Goal: Task Accomplishment & Management: Manage account settings

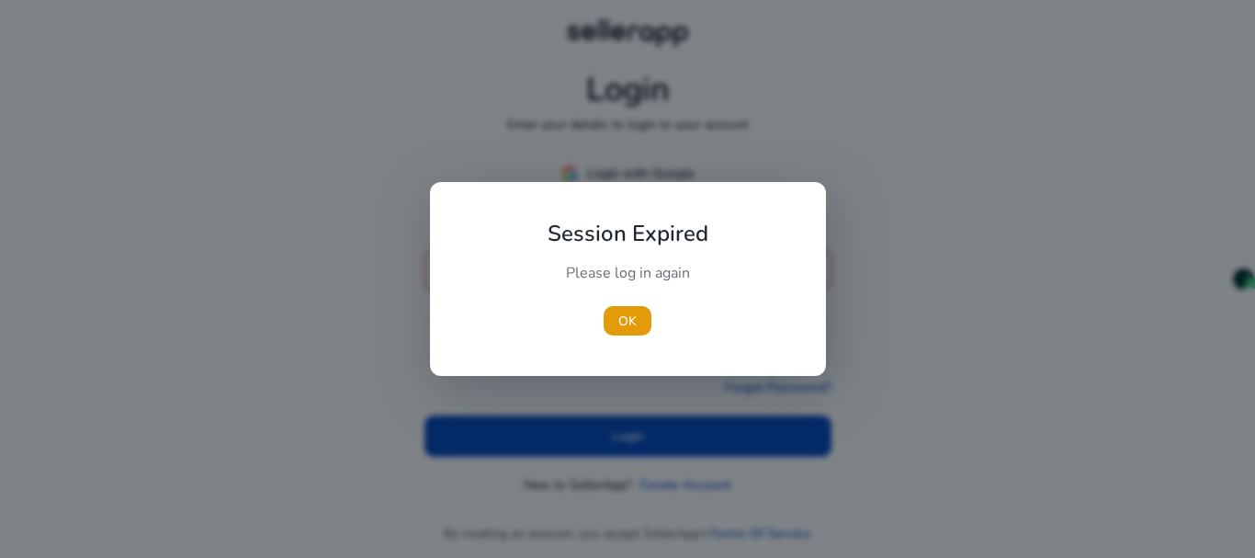
click at [687, 179] on div at bounding box center [627, 279] width 1255 height 558
click at [894, 191] on div at bounding box center [624, 279] width 1249 height 558
click at [631, 321] on span "OK" at bounding box center [625, 321] width 18 height 19
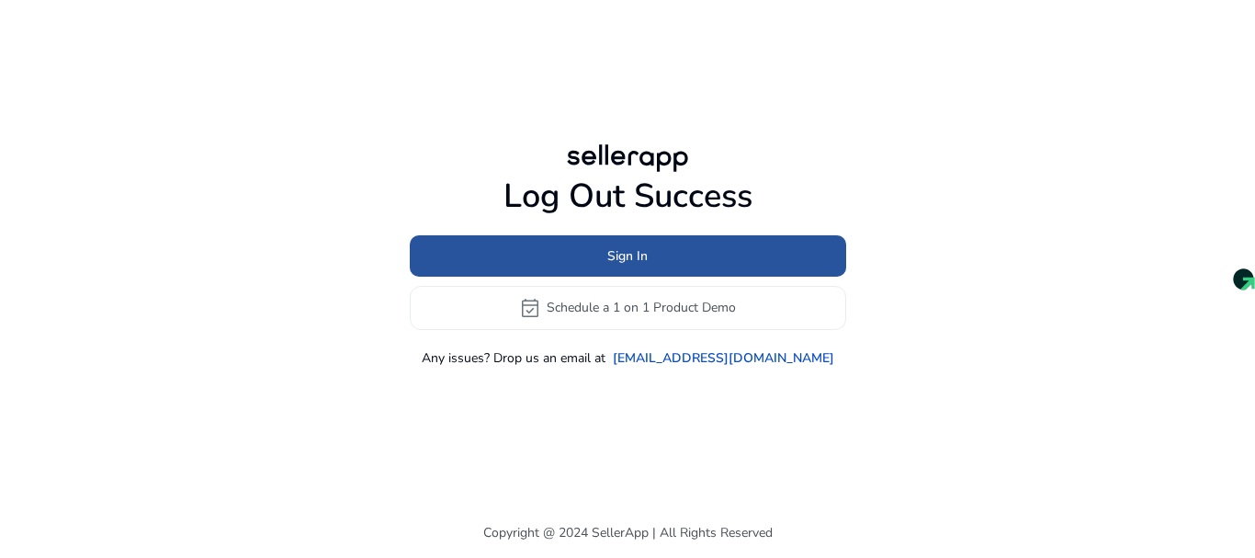
click at [676, 252] on span at bounding box center [628, 255] width 437 height 44
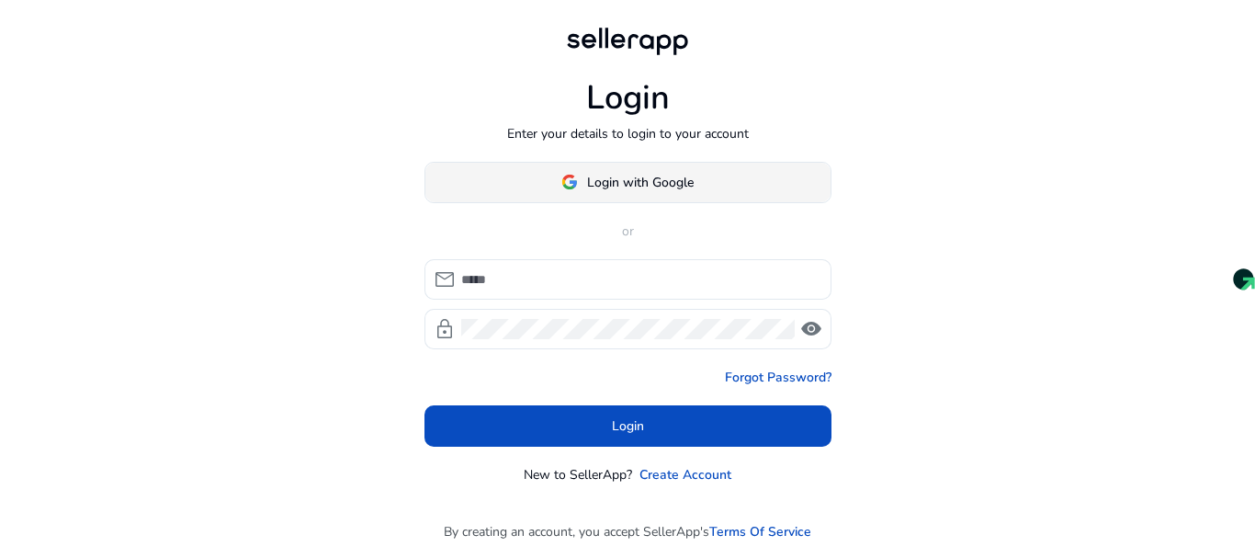
click at [678, 185] on span "Login with Google" at bounding box center [640, 182] width 107 height 19
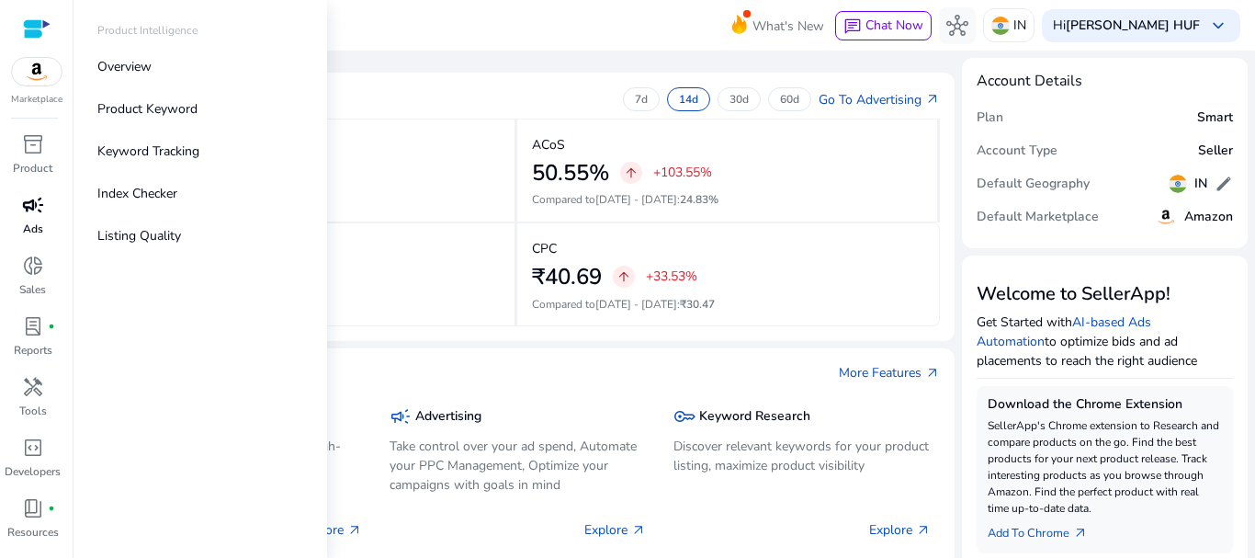
click at [35, 207] on span "campaign" at bounding box center [33, 205] width 22 height 22
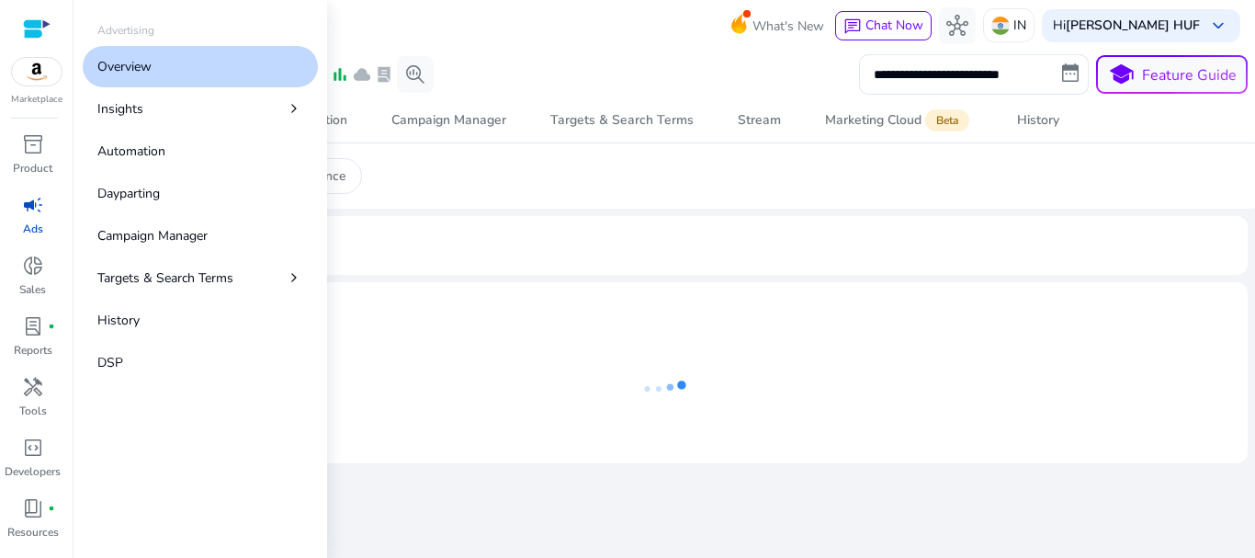
click at [139, 64] on p "Overview" at bounding box center [124, 66] width 54 height 19
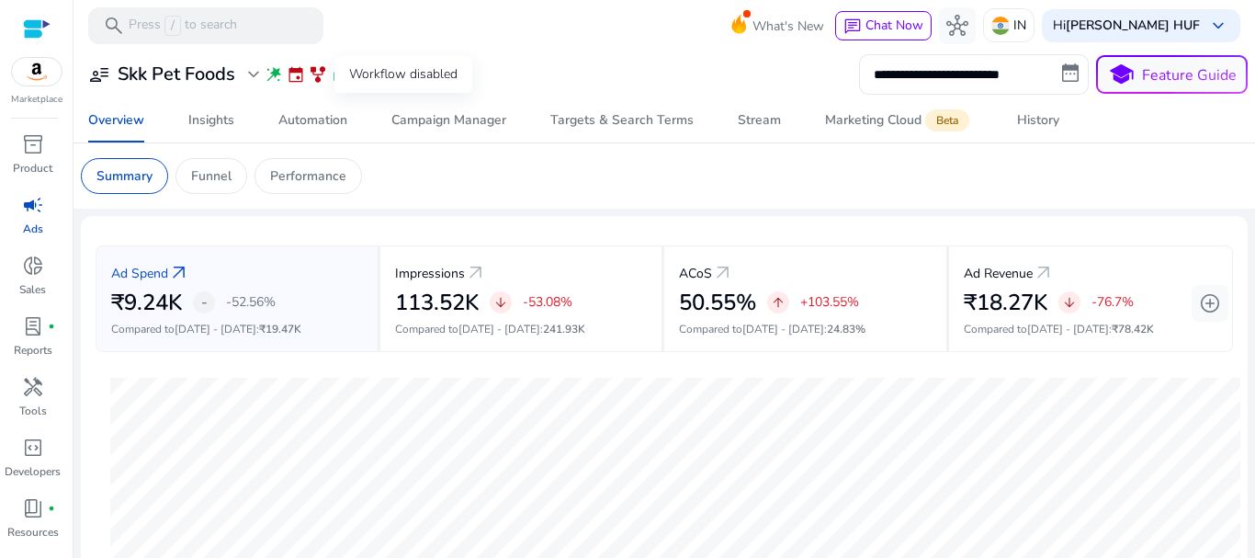
click at [315, 71] on span "family_history" at bounding box center [318, 74] width 18 height 18
click at [390, 74] on div "Workflow disabled" at bounding box center [403, 74] width 138 height 37
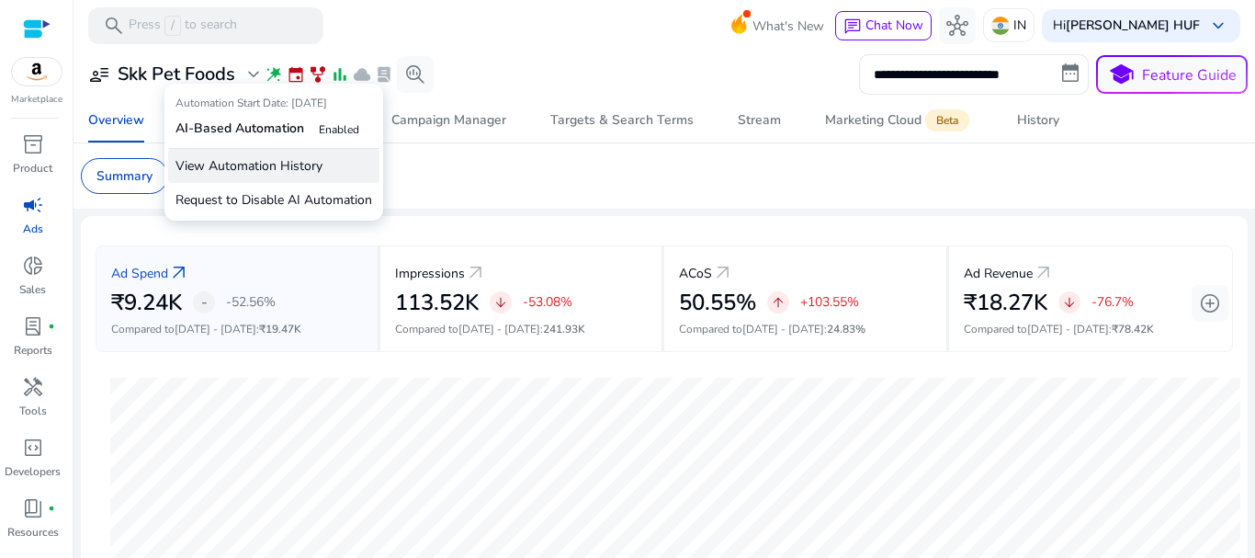
click at [270, 162] on p "View Automation History" at bounding box center [273, 166] width 211 height 34
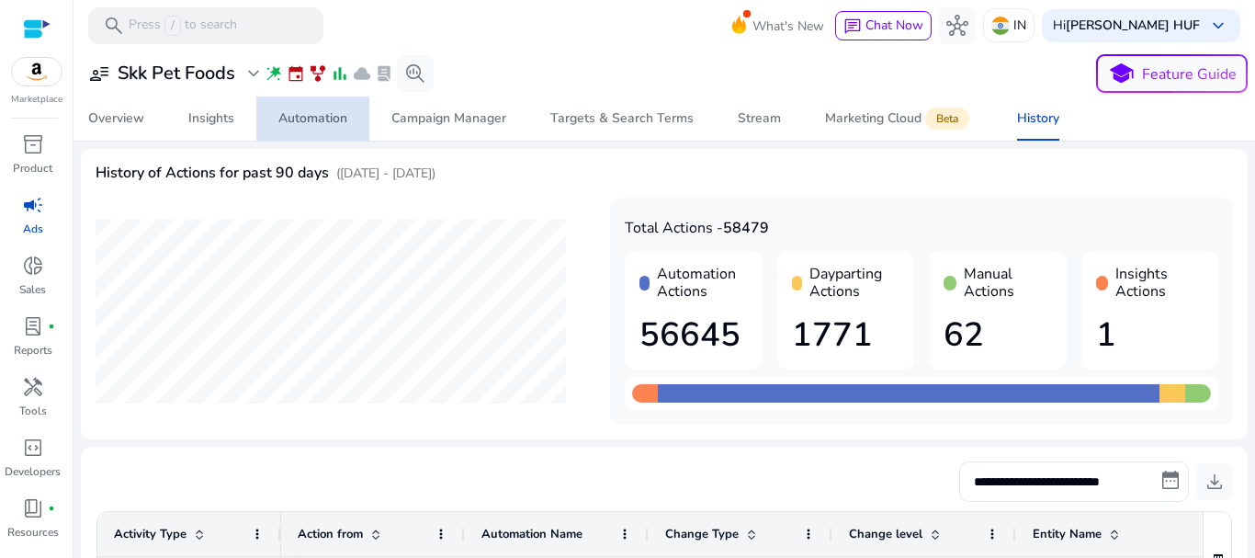
click at [305, 115] on div "Automation" at bounding box center [312, 118] width 69 height 13
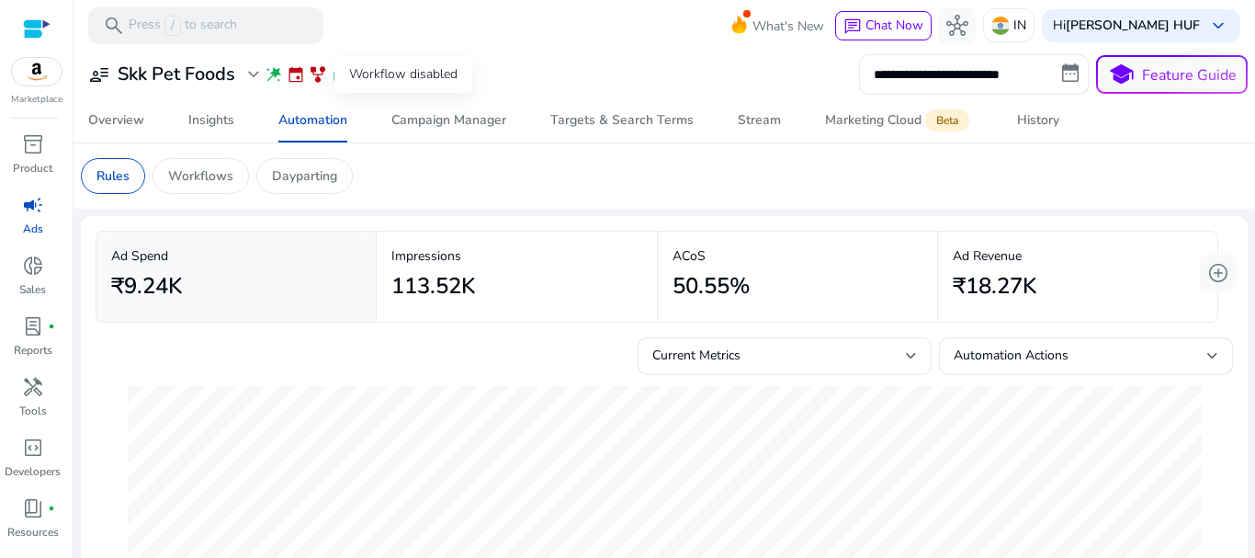
click at [393, 75] on div "Workflow disabled" at bounding box center [403, 74] width 138 height 37
click at [202, 114] on div "Insights" at bounding box center [211, 120] width 46 height 13
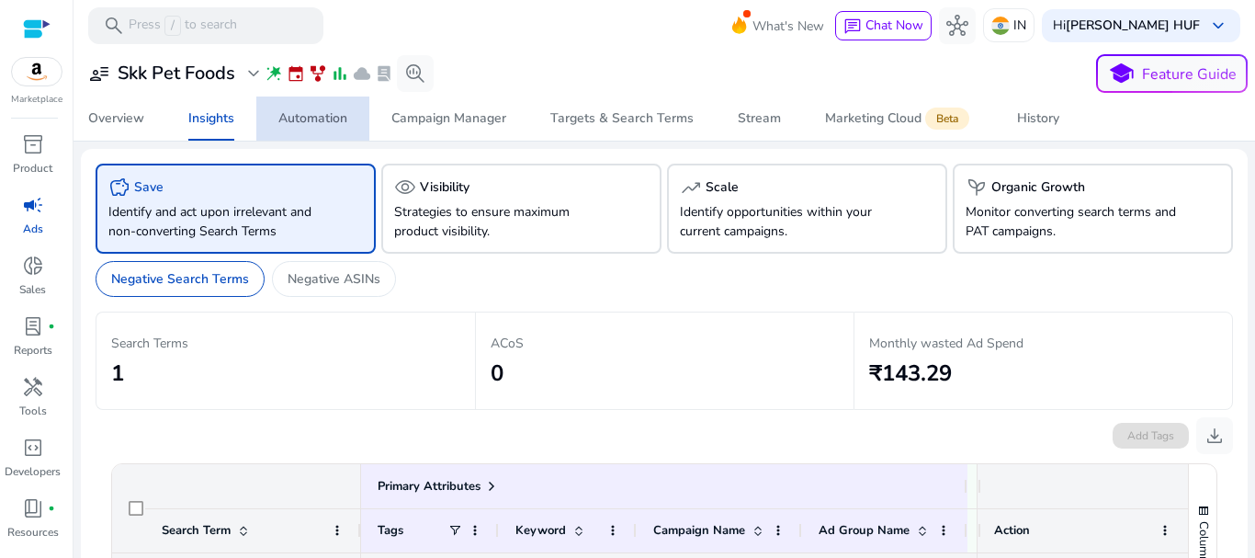
click at [309, 113] on div "Automation" at bounding box center [312, 118] width 69 height 13
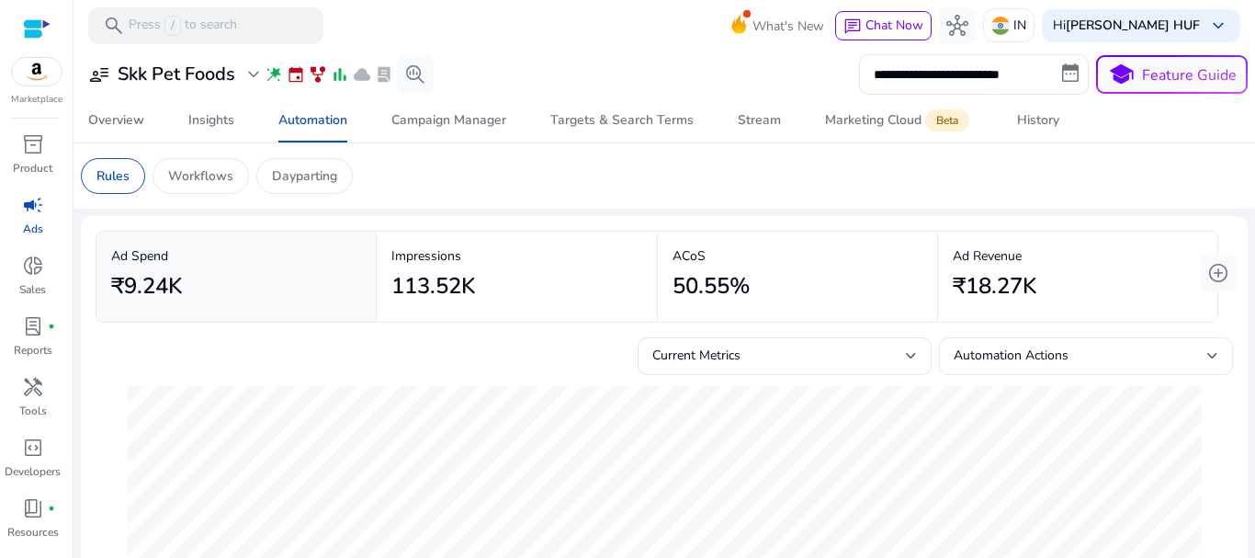
click at [1023, 357] on span "Automation Actions" at bounding box center [1011, 354] width 115 height 17
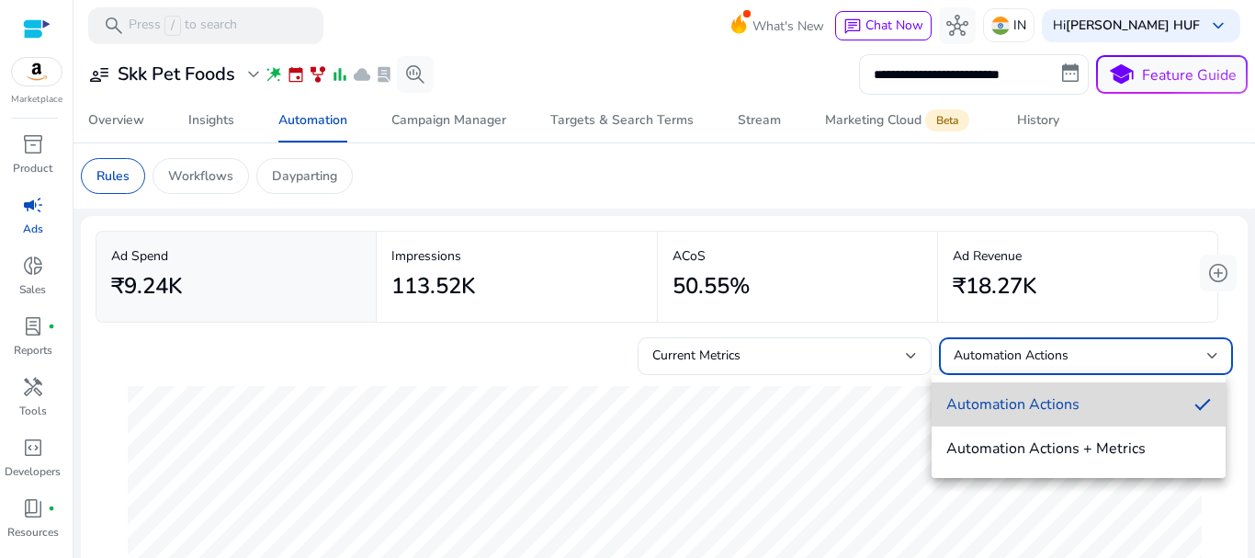
click at [1023, 409] on span "Automation Actions" at bounding box center [1063, 404] width 233 height 20
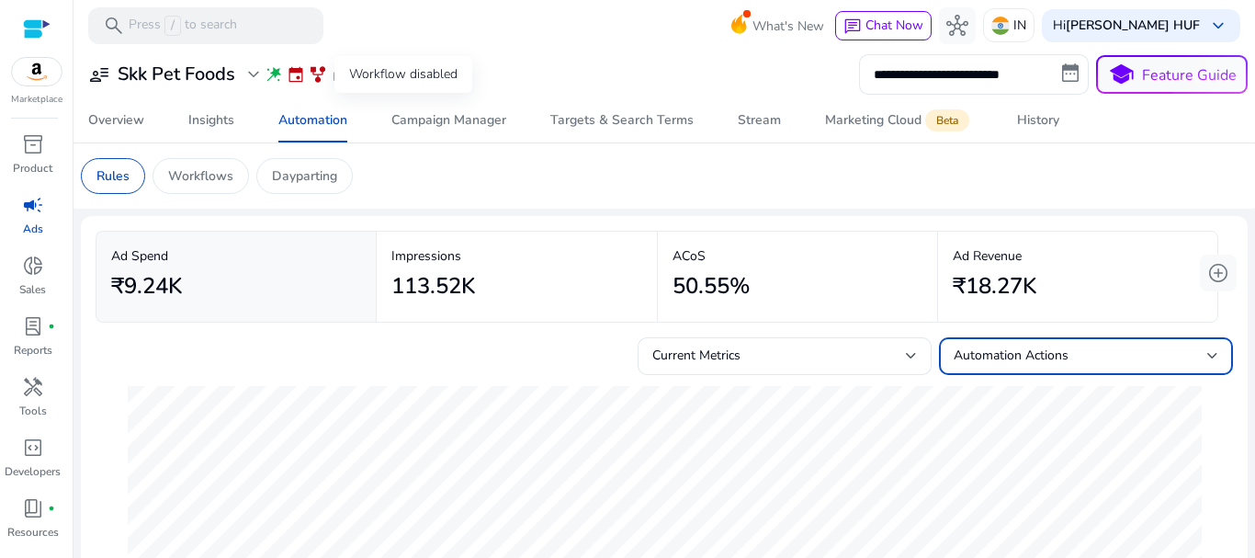
click at [317, 76] on span "family_history" at bounding box center [318, 74] width 18 height 18
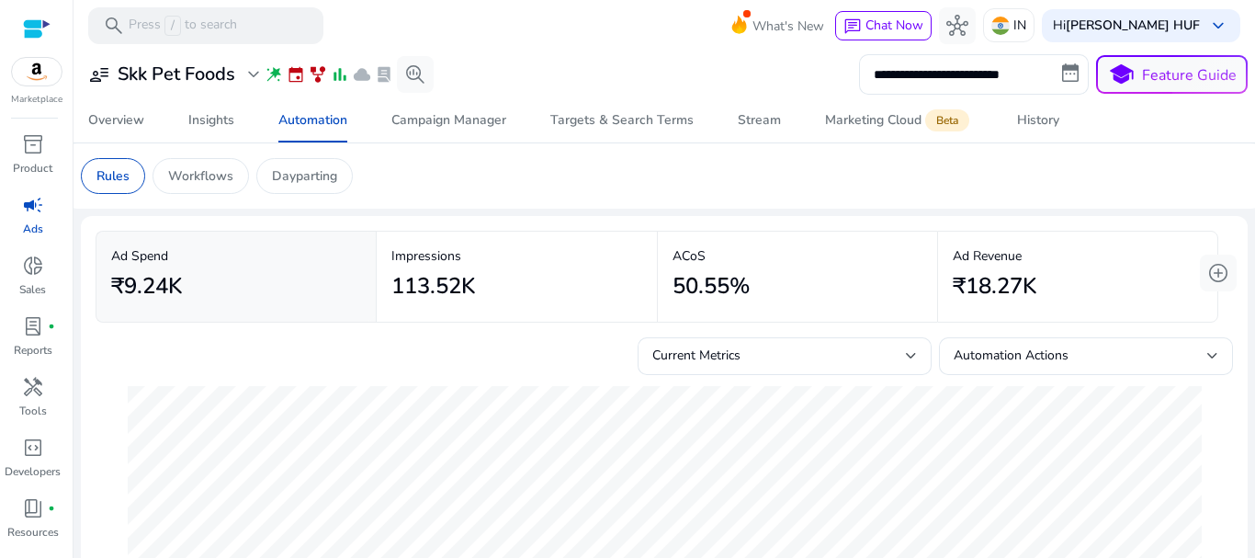
click at [317, 76] on span "family_history" at bounding box center [318, 74] width 18 height 18
click at [168, 68] on h3 "Skk Pet Foods" at bounding box center [177, 74] width 118 height 22
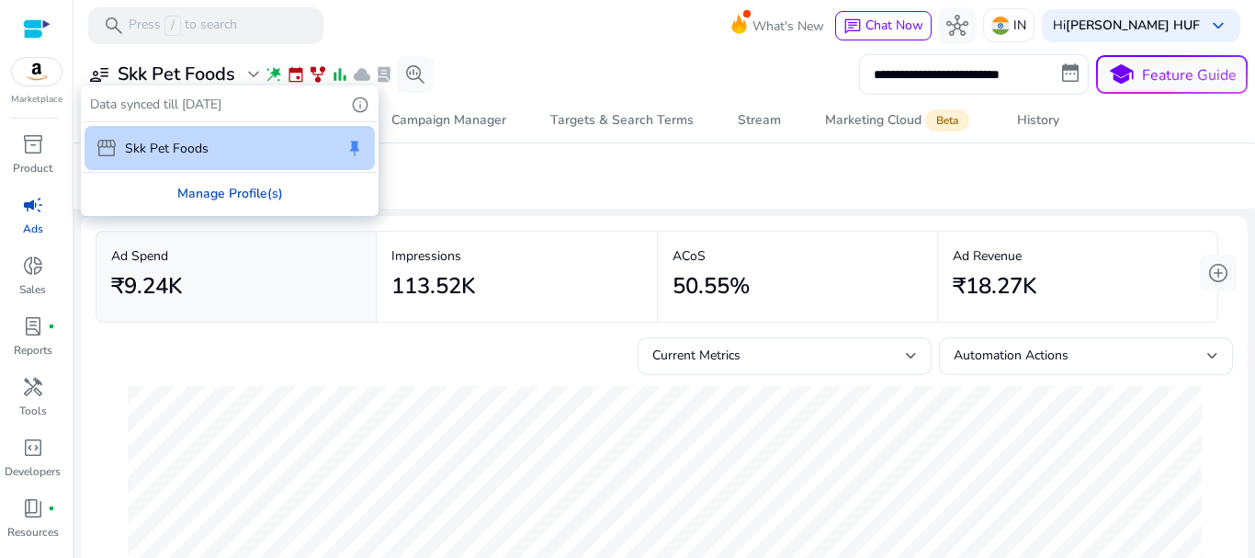
click at [233, 190] on div "Manage Profile(s)" at bounding box center [230, 193] width 294 height 41
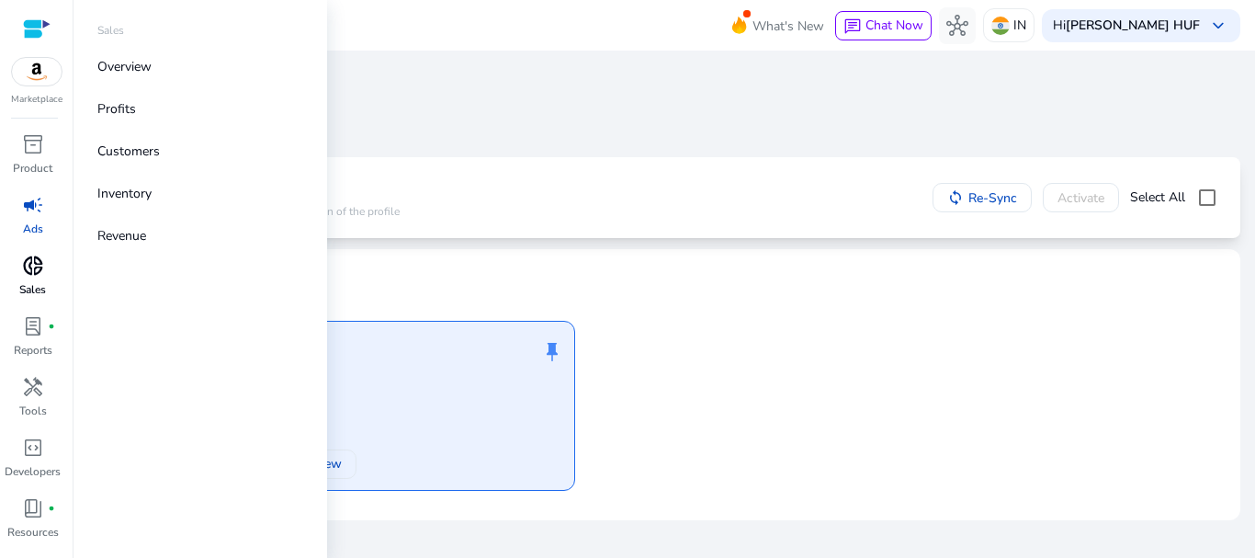
click at [40, 267] on span "donut_small" at bounding box center [33, 266] width 22 height 22
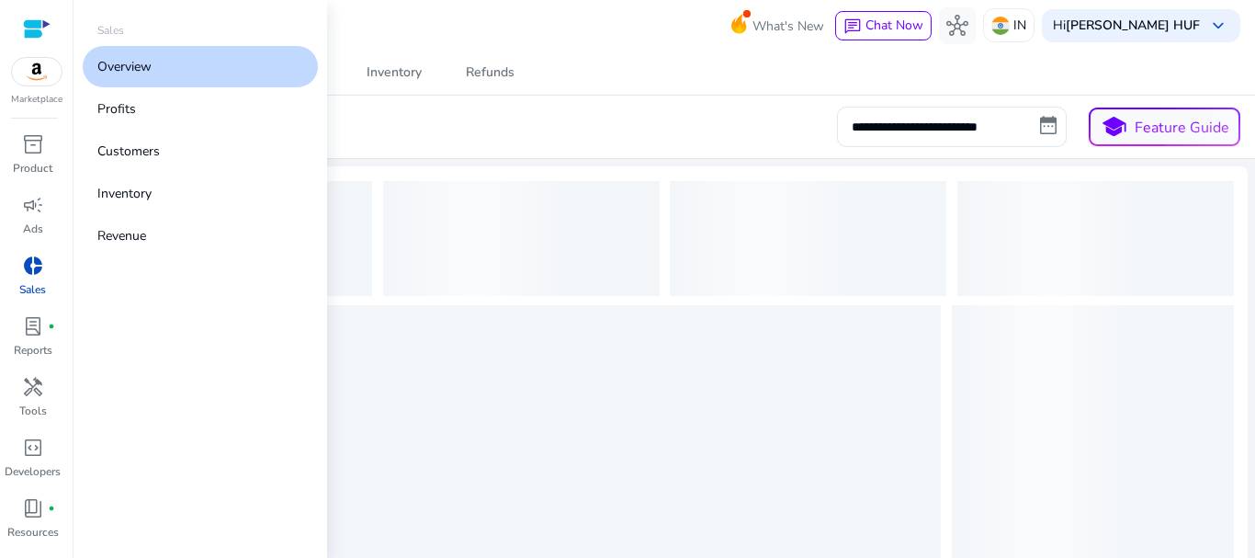
click at [150, 62] on p "Overview" at bounding box center [124, 66] width 54 height 19
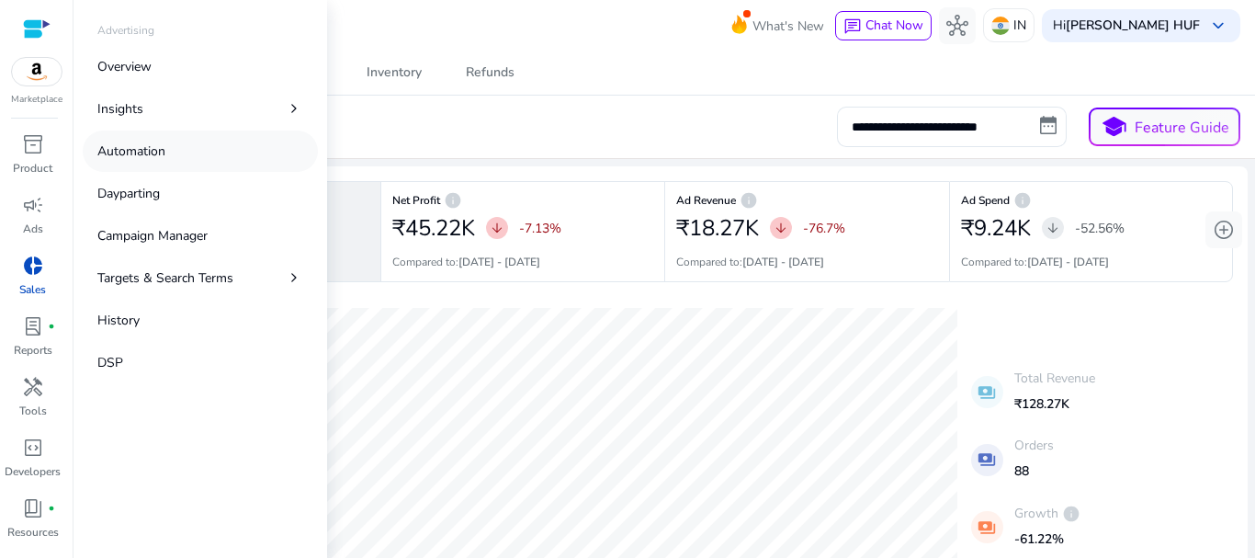
click at [138, 153] on p "Automation" at bounding box center [131, 151] width 68 height 19
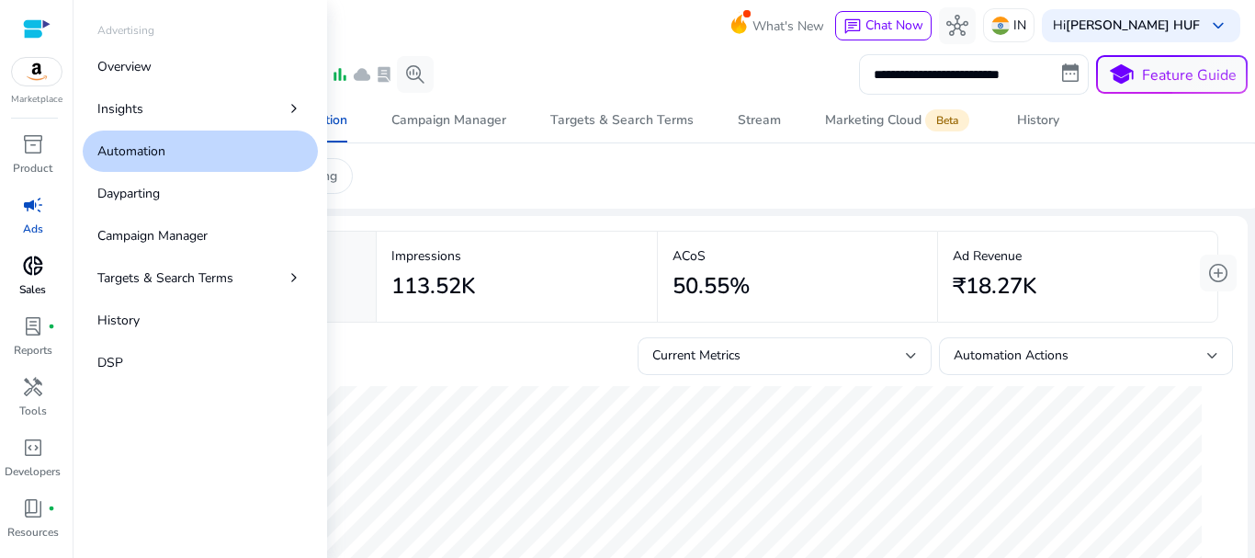
click at [197, 156] on link "Automation" at bounding box center [200, 150] width 235 height 41
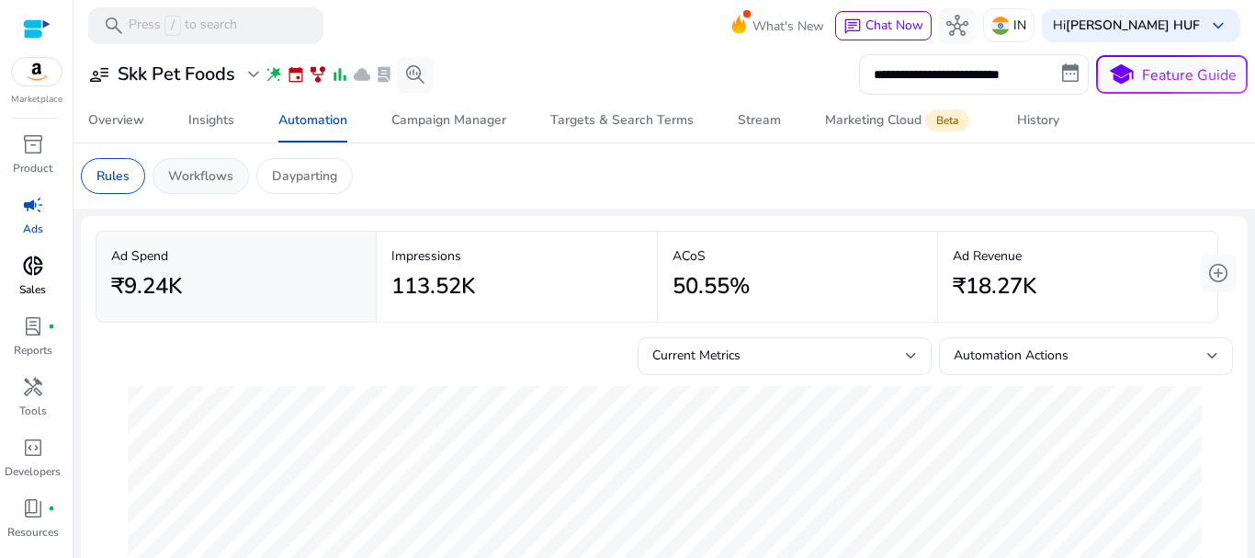
click at [198, 178] on p "Workflows" at bounding box center [200, 175] width 65 height 19
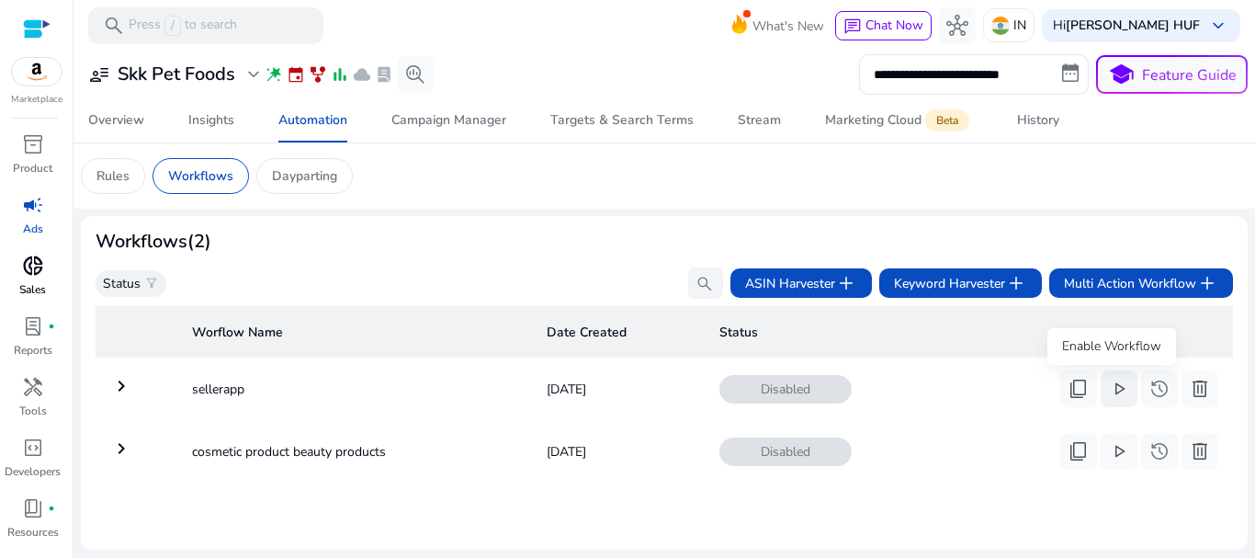
click at [1110, 391] on span "play_arrow" at bounding box center [1119, 389] width 22 height 22
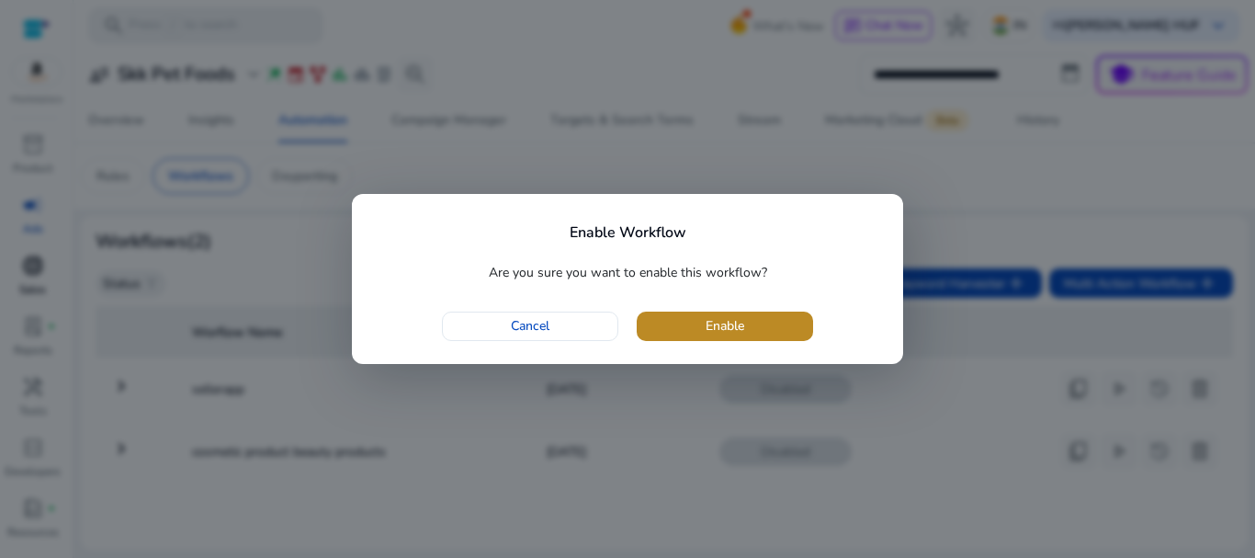
click at [763, 323] on span "button" at bounding box center [725, 326] width 176 height 44
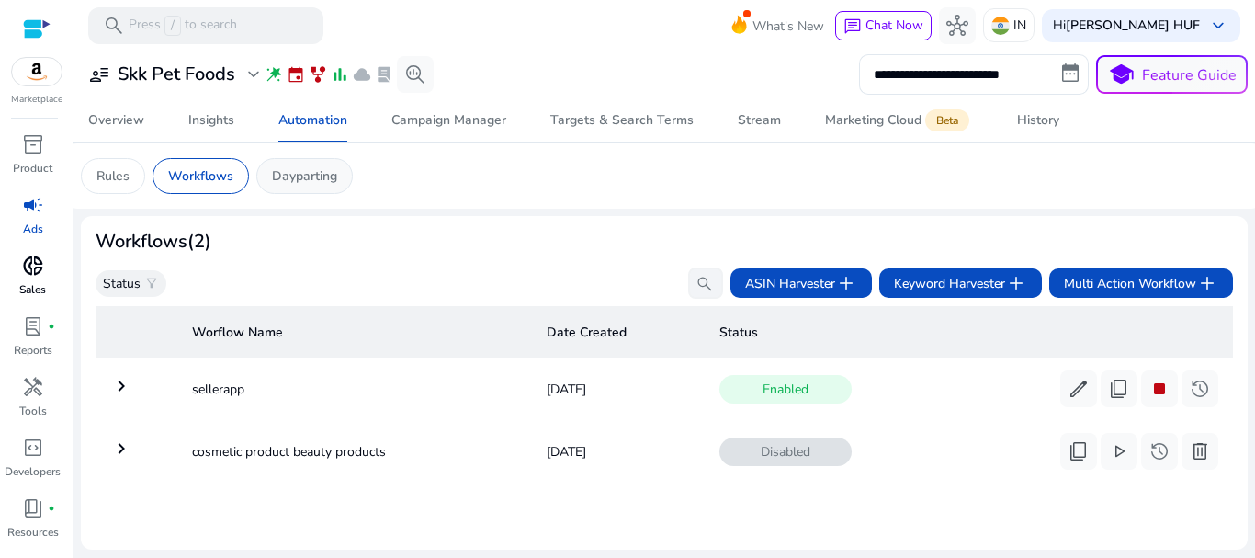
click at [295, 177] on p "Dayparting" at bounding box center [304, 175] width 65 height 19
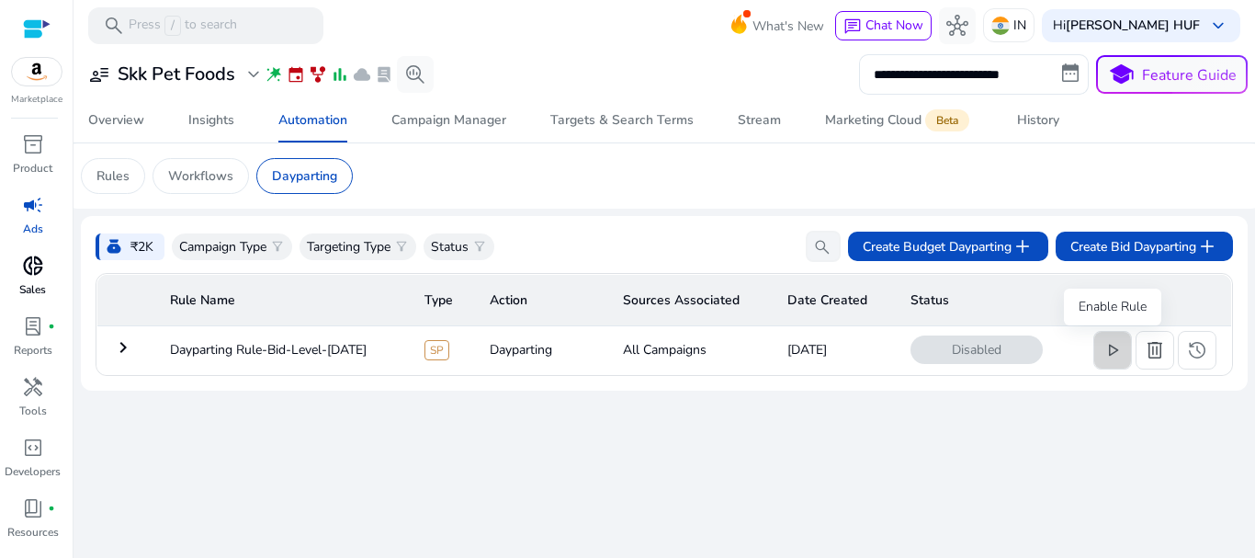
click at [1116, 352] on span "play_arrow" at bounding box center [1113, 350] width 22 height 22
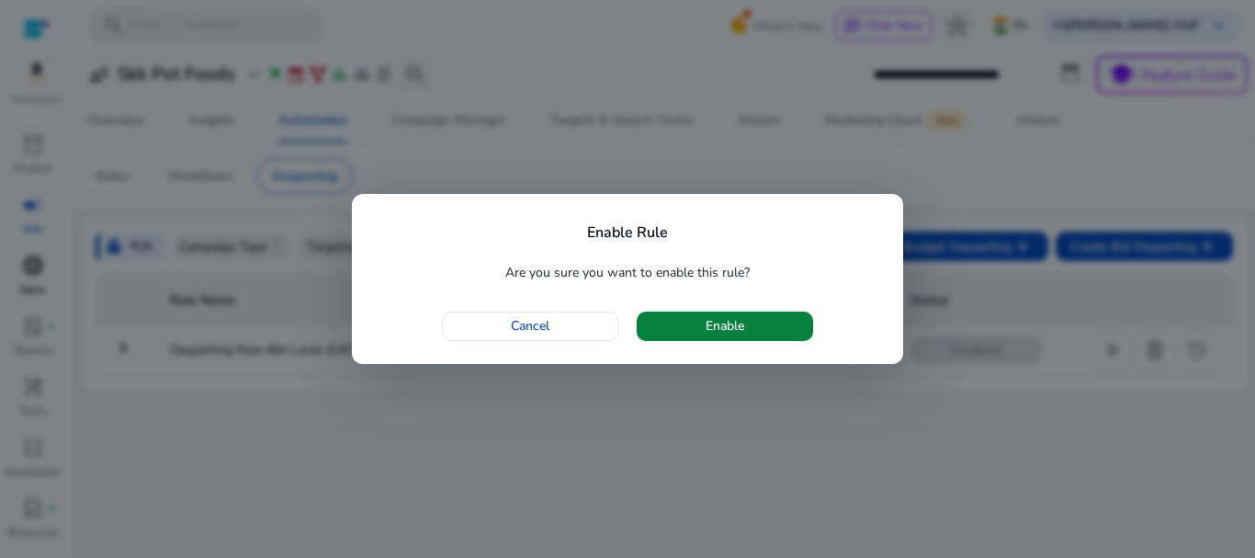
click at [756, 324] on span "button" at bounding box center [725, 326] width 176 height 44
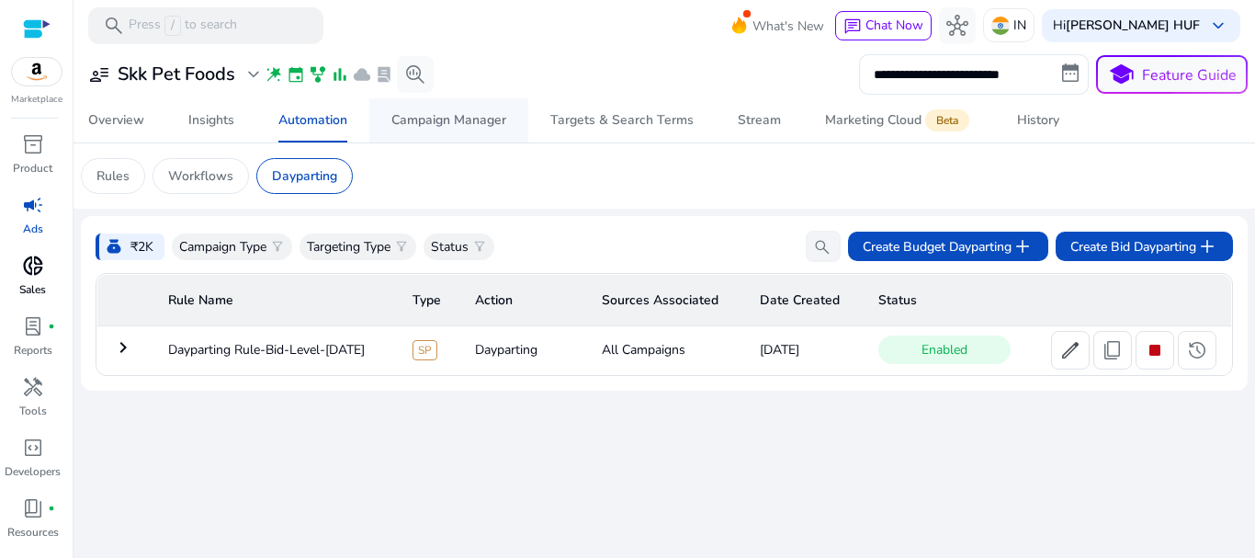
click at [436, 122] on div "Campaign Manager" at bounding box center [448, 120] width 115 height 13
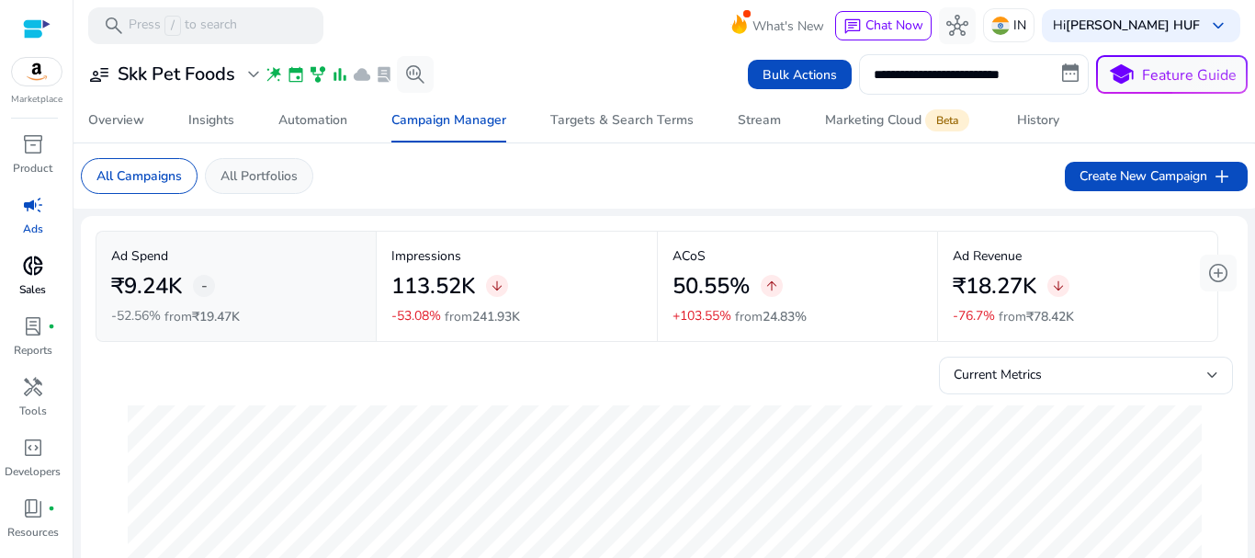
click at [269, 179] on p "All Portfolios" at bounding box center [259, 175] width 77 height 19
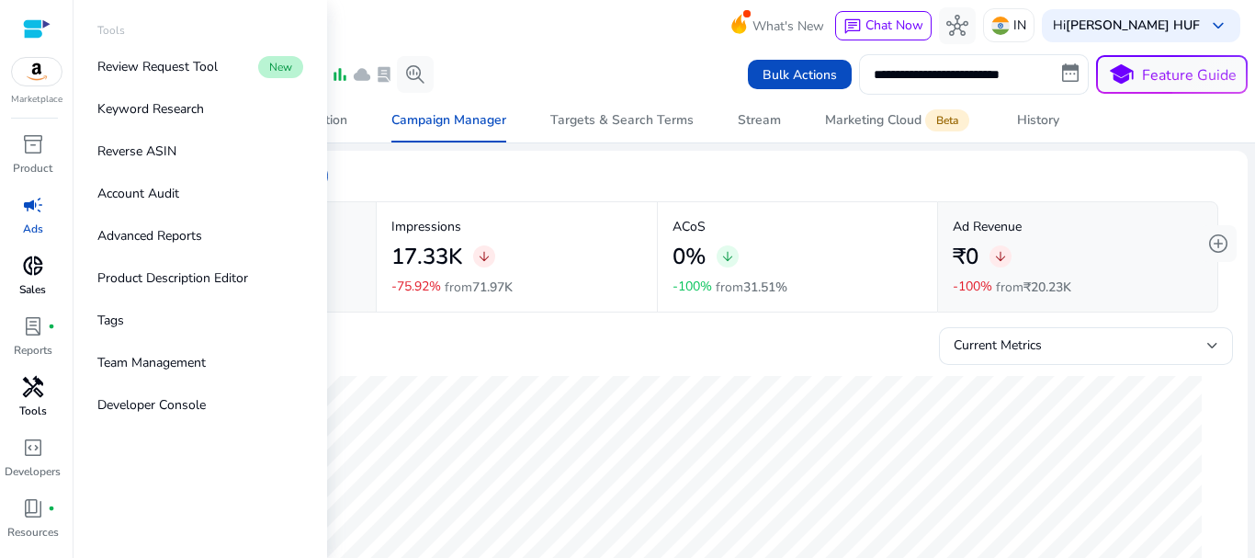
click at [35, 386] on span "handyman" at bounding box center [33, 387] width 22 height 22
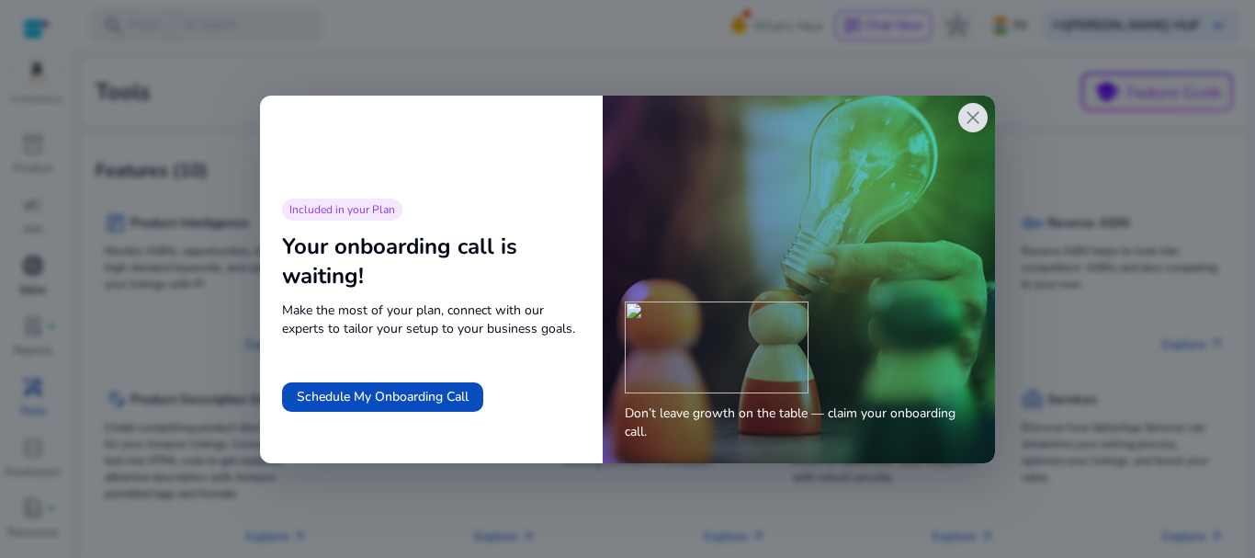
click at [973, 119] on span "close" at bounding box center [973, 118] width 22 height 22
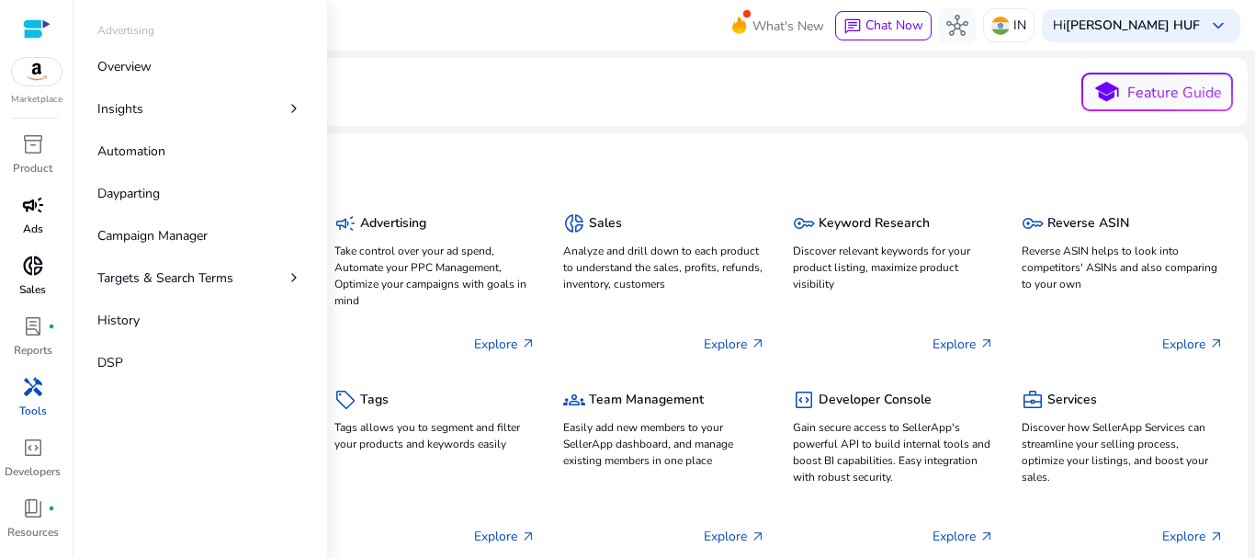
click at [23, 207] on span "campaign" at bounding box center [33, 205] width 22 height 22
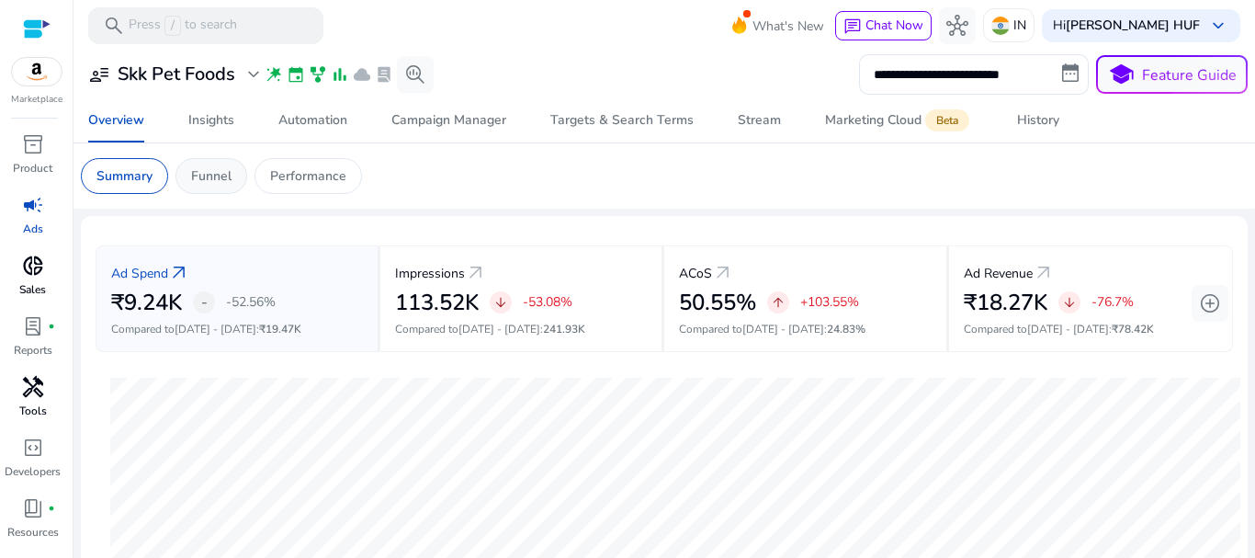
click at [211, 176] on p "Funnel" at bounding box center [211, 175] width 40 height 19
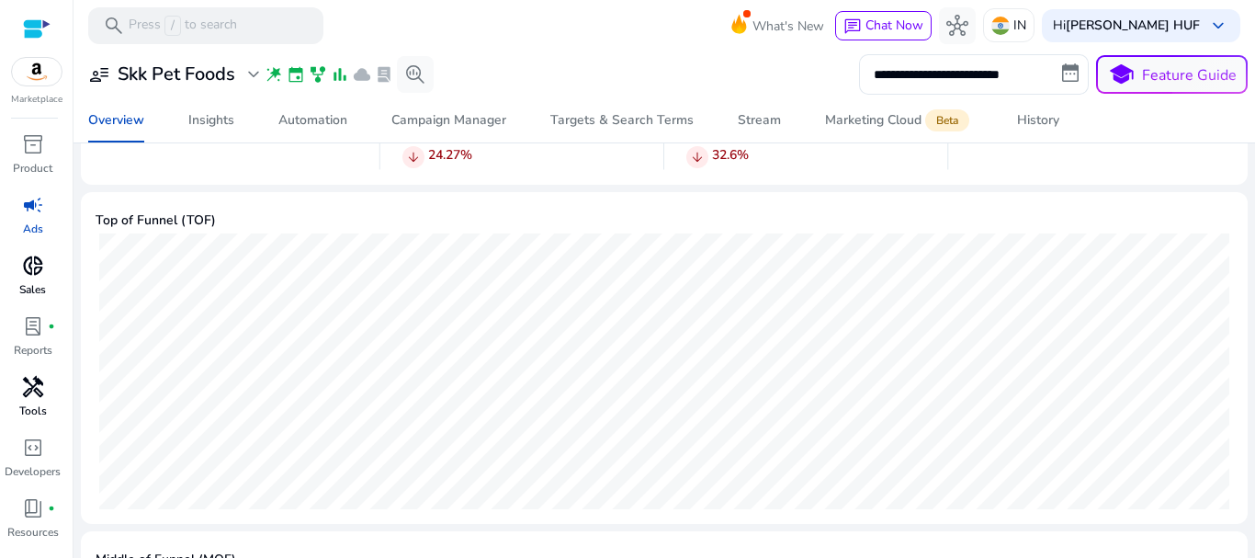
scroll to position [7, 0]
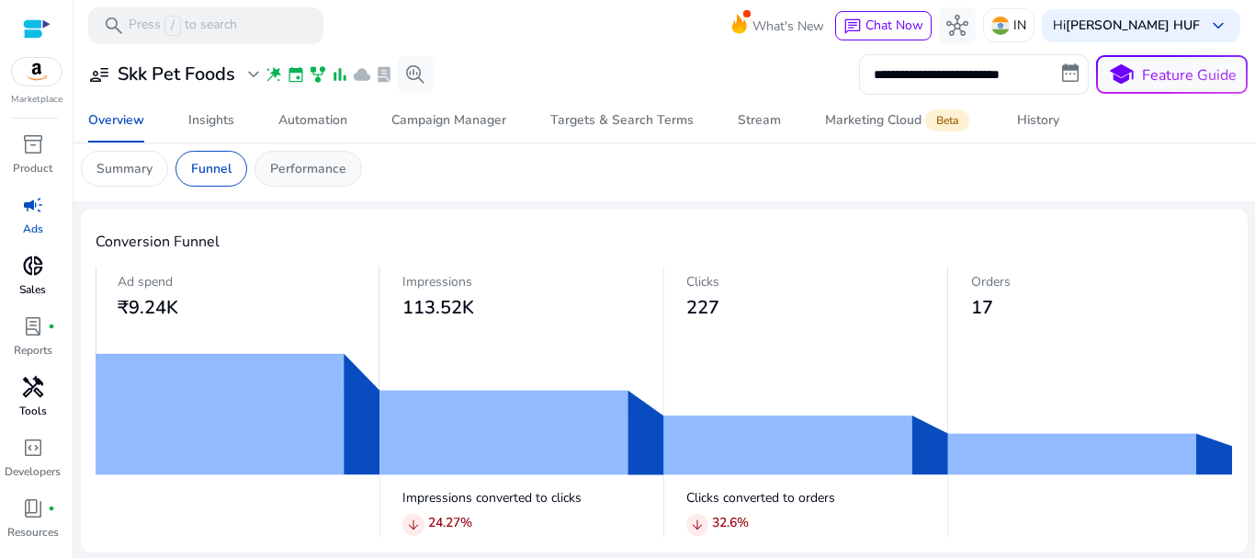
click at [310, 167] on p "Performance" at bounding box center [308, 168] width 76 height 19
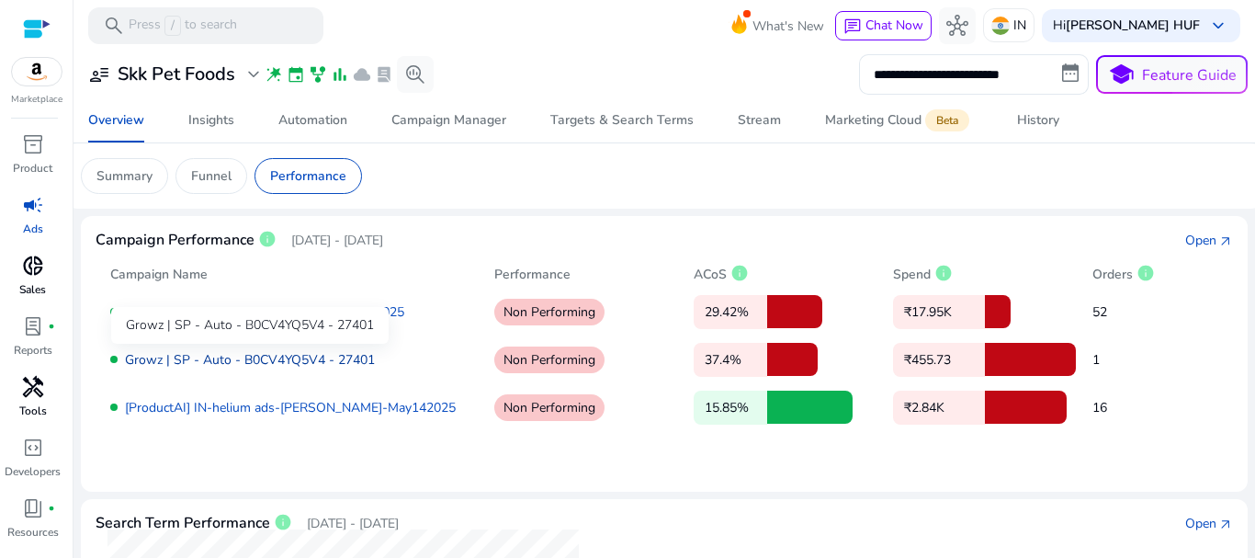
click at [299, 355] on link "Growz | SP - Auto - B0CV4YQ5V4 - 27401" at bounding box center [250, 359] width 250 height 17
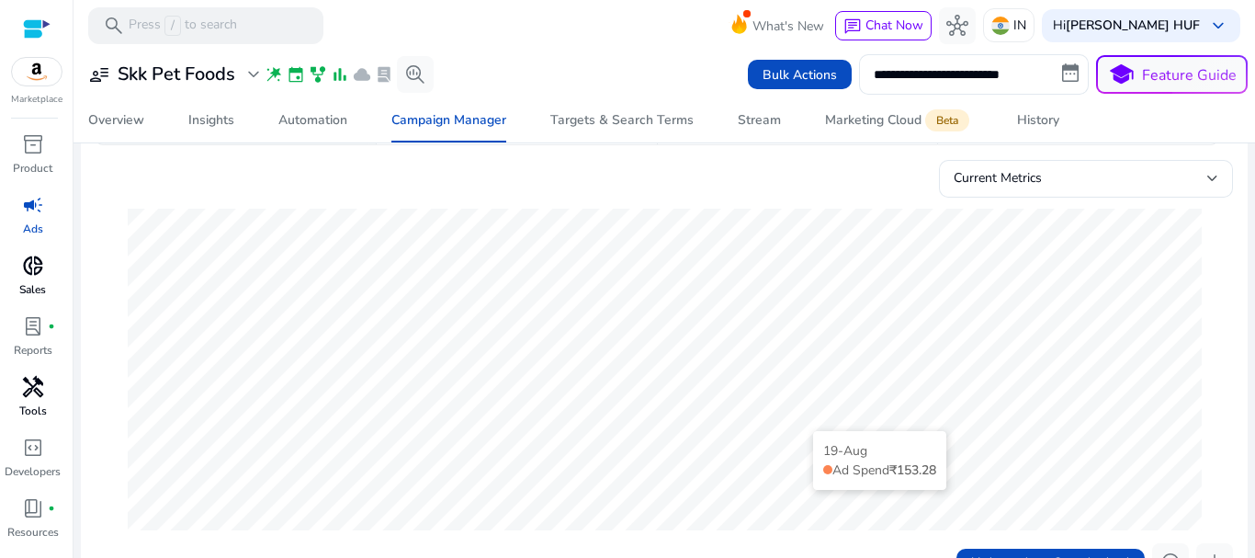
scroll to position [368, 0]
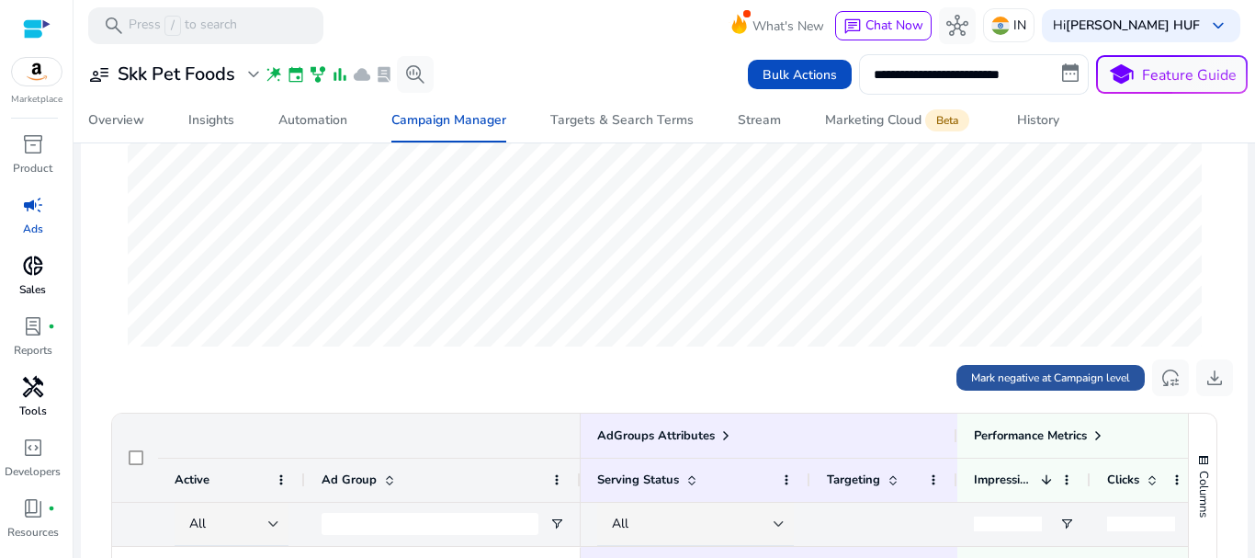
click at [1053, 378] on span "Mark negative at Campaign level" at bounding box center [1050, 377] width 159 height 17
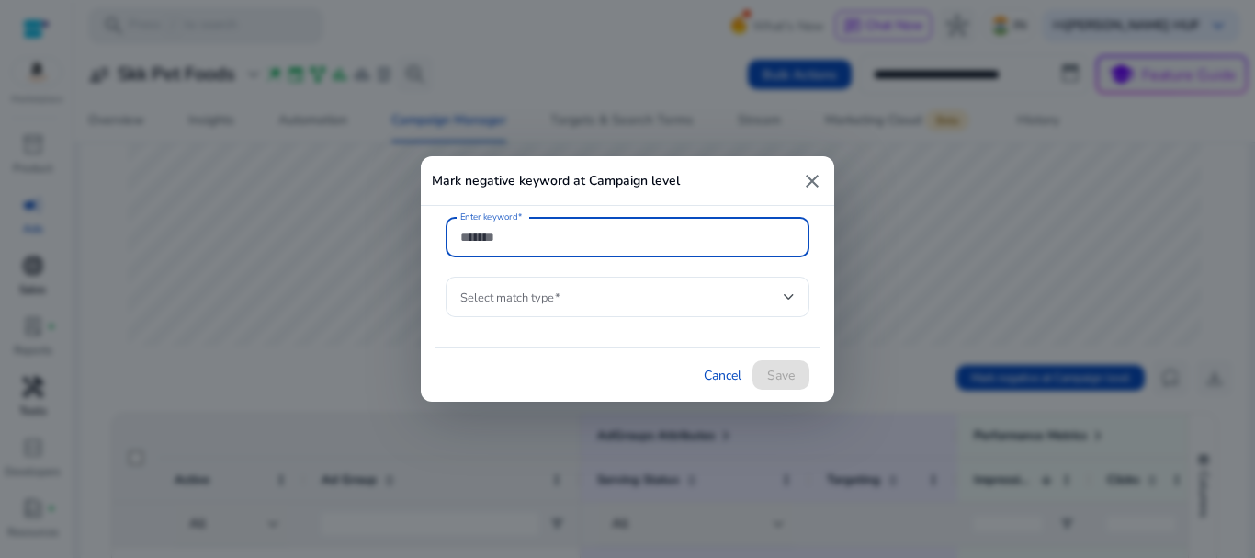
click at [810, 182] on mat-icon "close" at bounding box center [812, 181] width 22 height 22
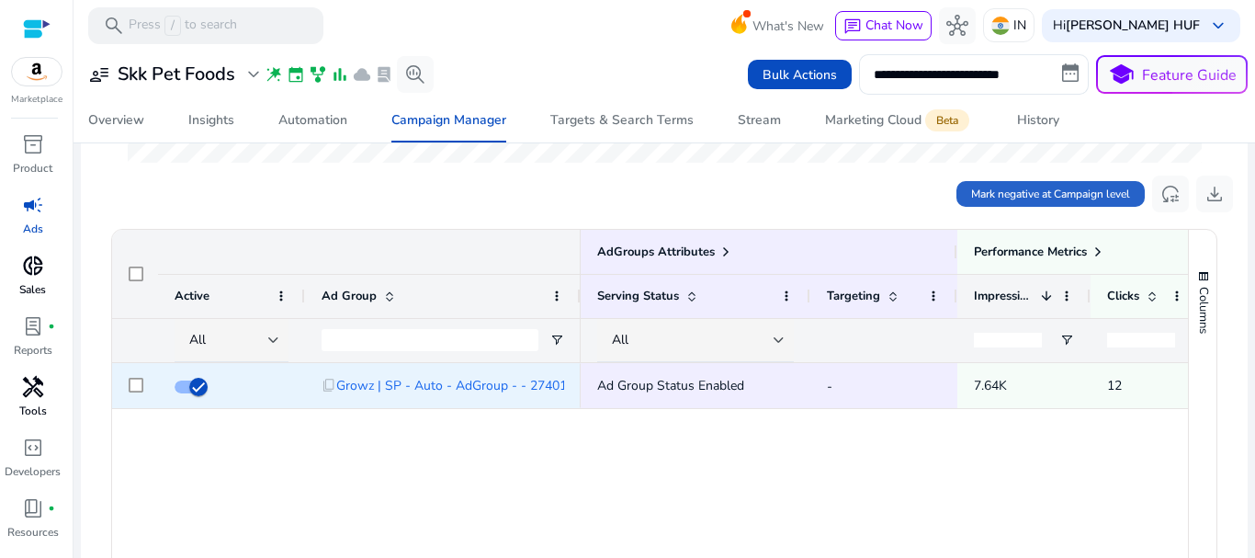
scroll to position [643, 0]
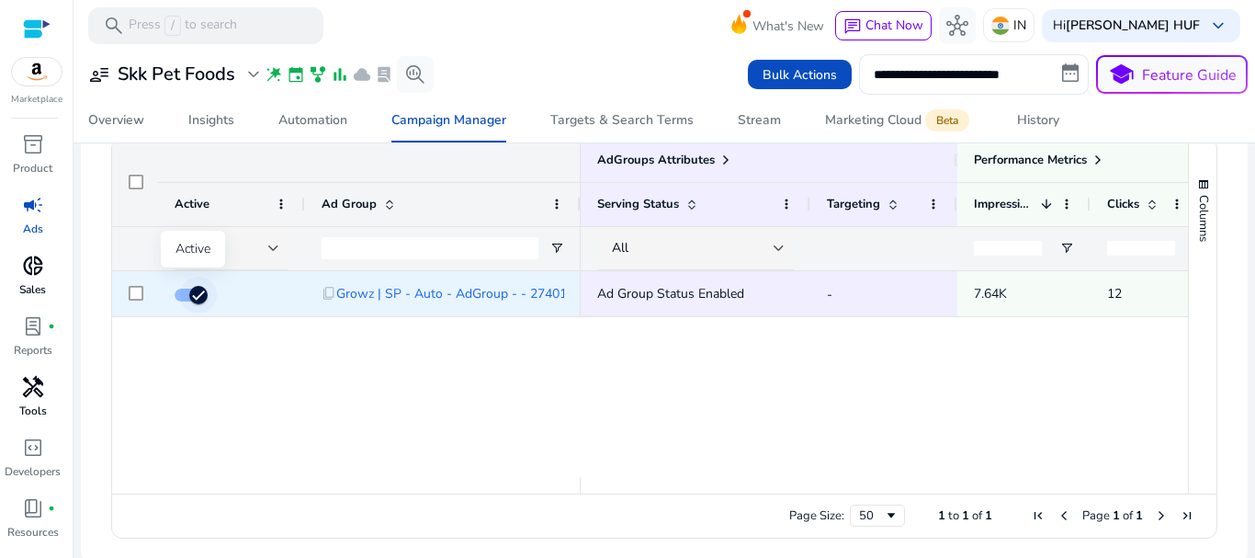
click at [202, 292] on icon "button" at bounding box center [198, 295] width 17 height 17
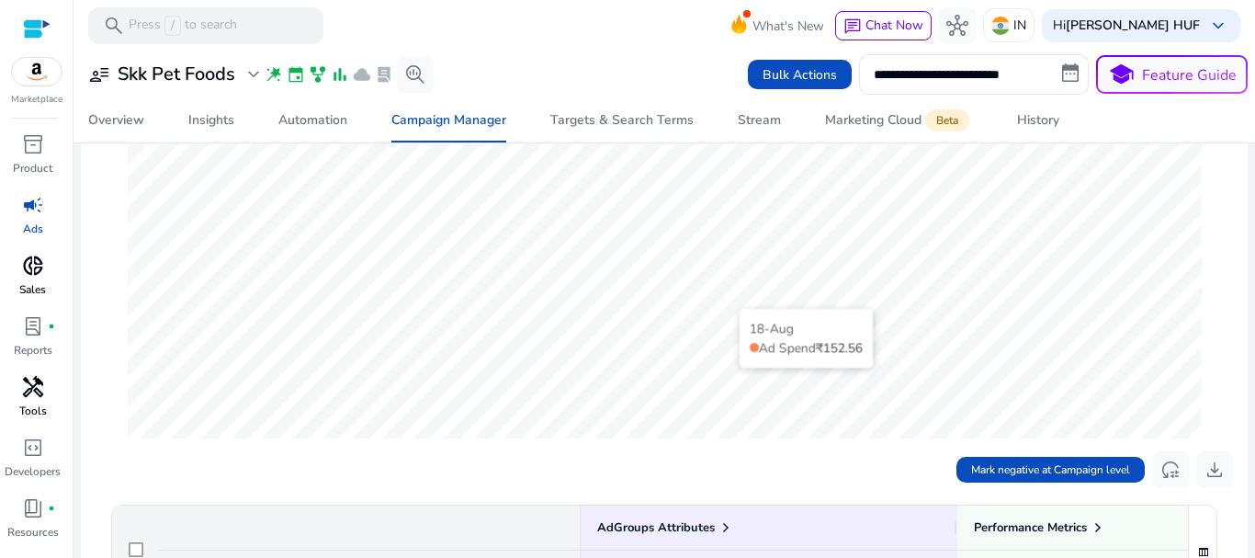
scroll to position [0, 0]
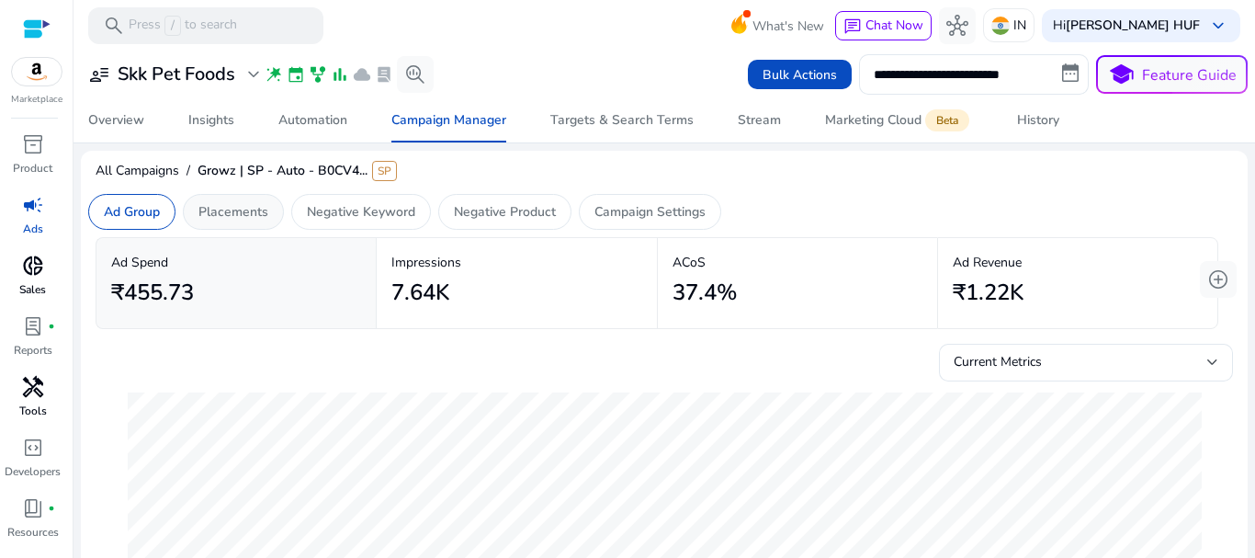
click at [247, 205] on p "Placements" at bounding box center [233, 211] width 70 height 19
click at [323, 213] on p "Negative Keyword" at bounding box center [361, 211] width 108 height 19
click at [335, 214] on p "Negative Keyword" at bounding box center [361, 211] width 108 height 19
click at [491, 213] on p "Negative Product" at bounding box center [505, 211] width 102 height 19
click at [657, 212] on p "Campaign Settings" at bounding box center [650, 211] width 111 height 19
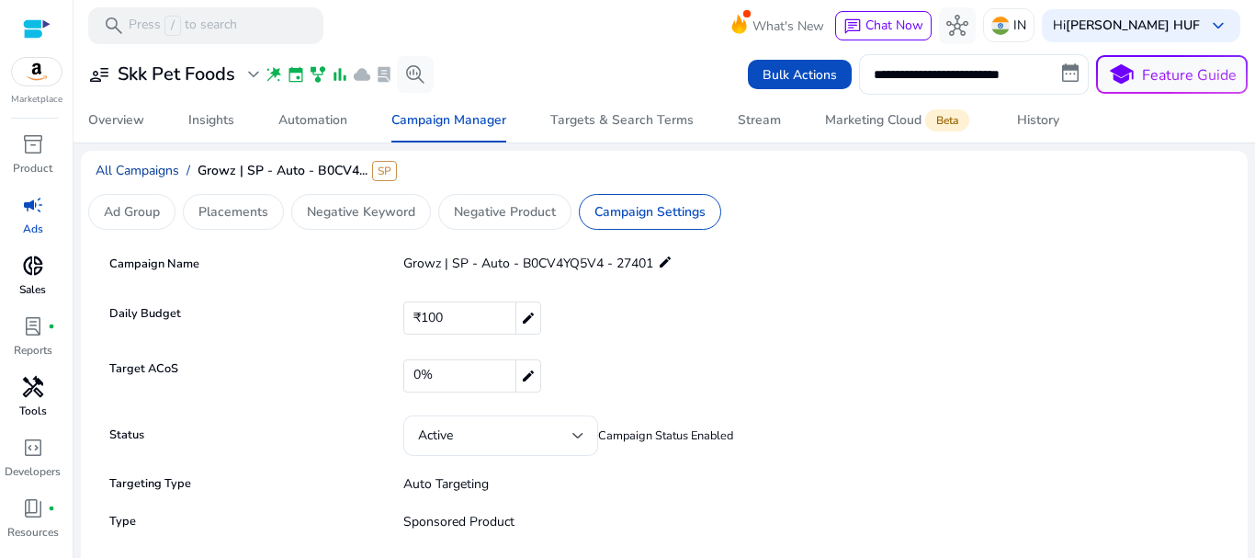
click at [142, 167] on span "All Campaigns" at bounding box center [138, 170] width 84 height 17
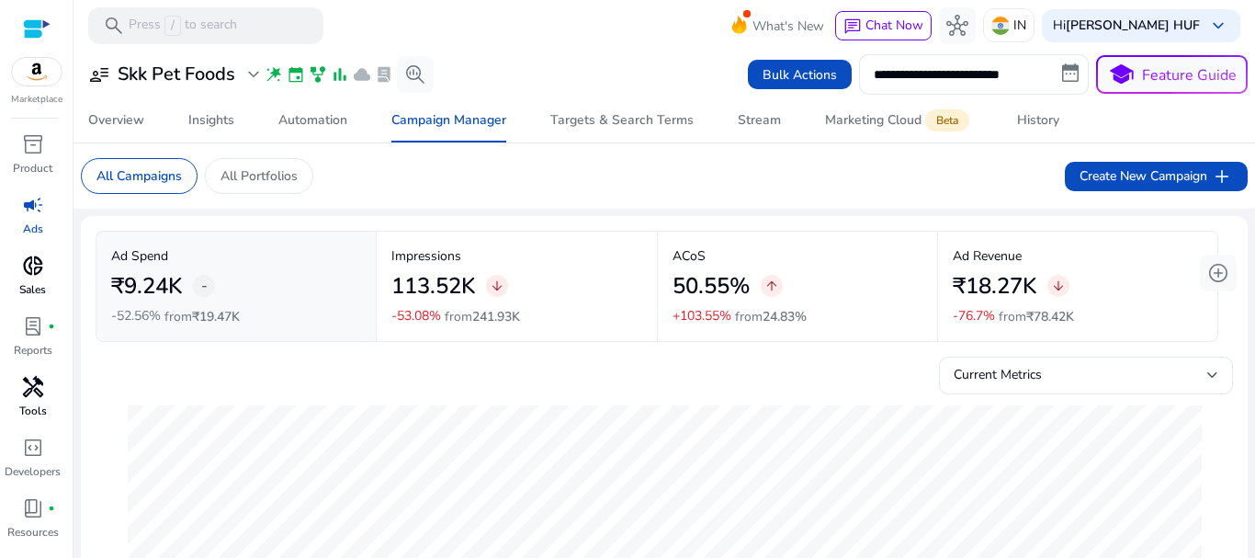
click at [275, 216] on mat-card "Ad Spend ₹9.24K - -52.56% from ₹19.47K Impressions 113.52K arrow_downward -53.0…" at bounding box center [664, 484] width 1167 height 537
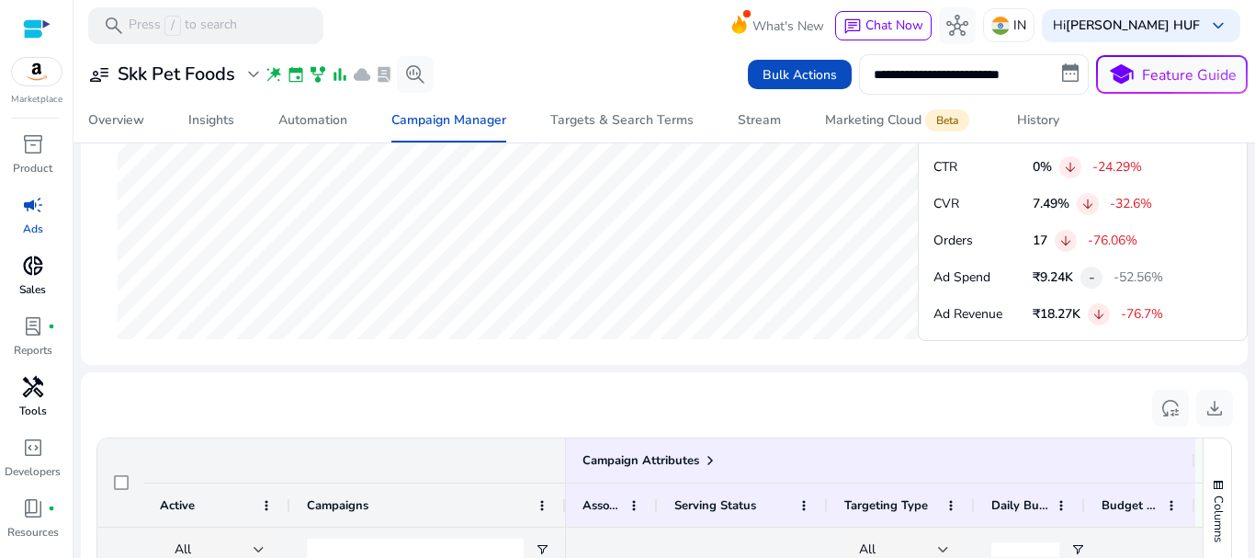
scroll to position [1214, 0]
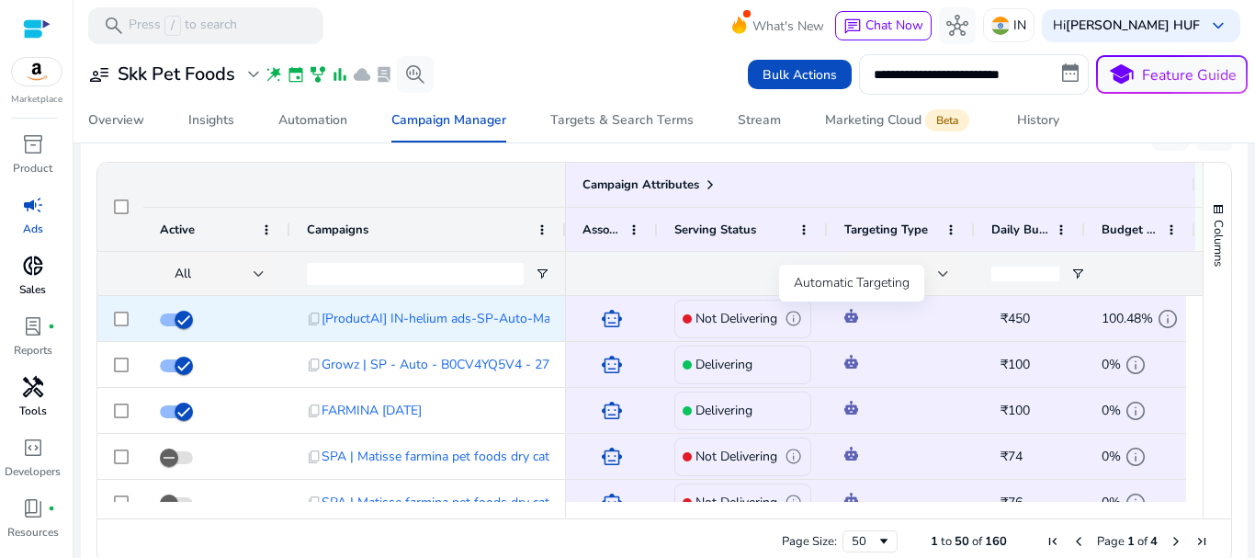
click at [849, 320] on img at bounding box center [852, 316] width 14 height 14
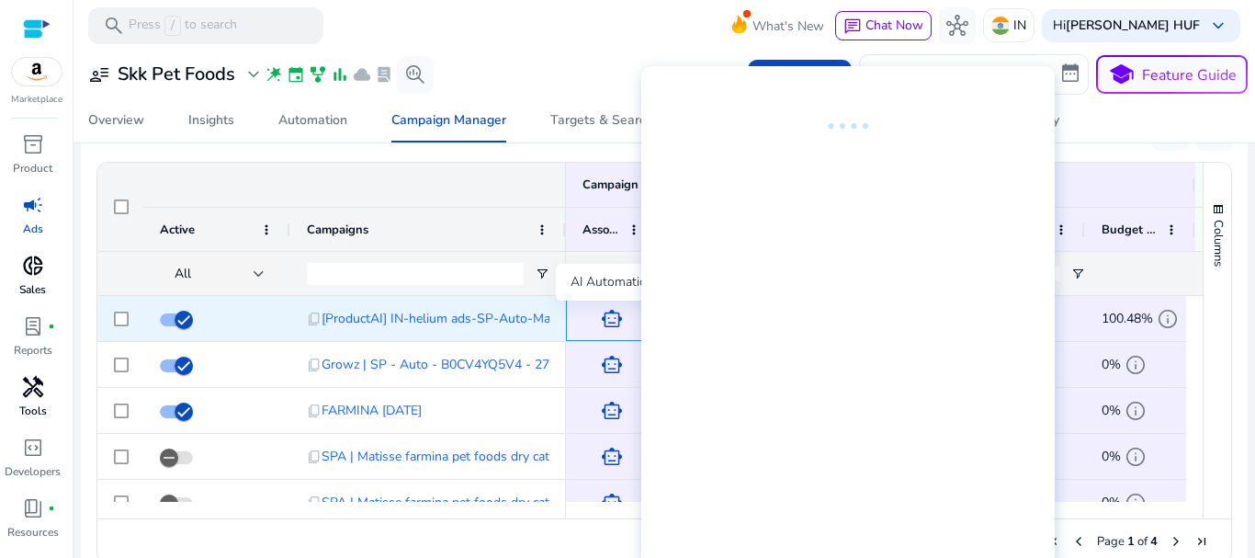
click at [604, 318] on span "smart_toy" at bounding box center [612, 319] width 22 height 22
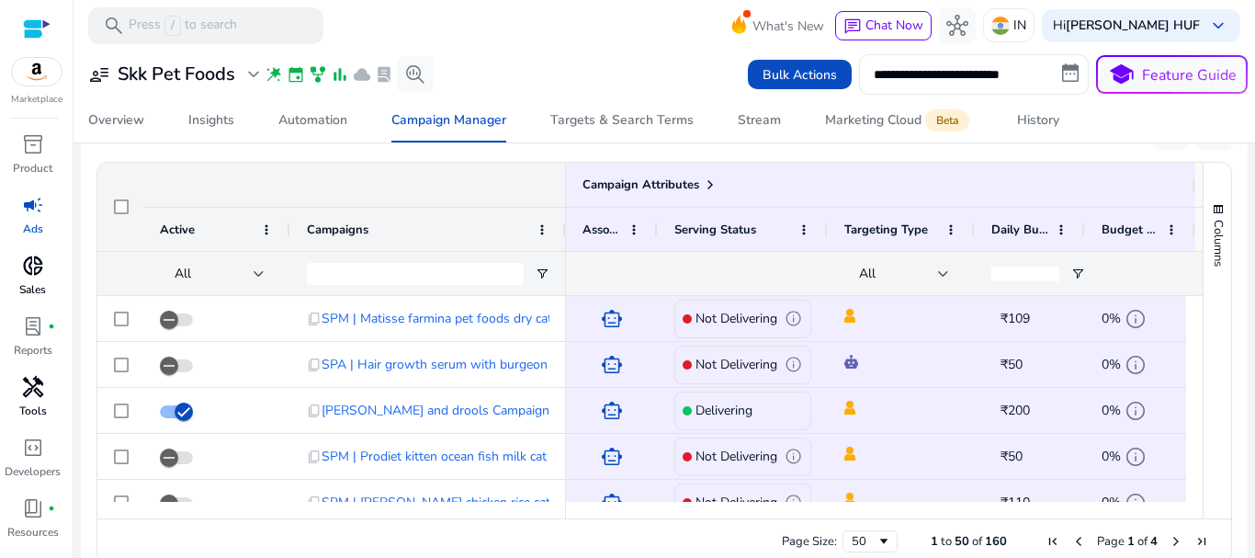
scroll to position [0, 129]
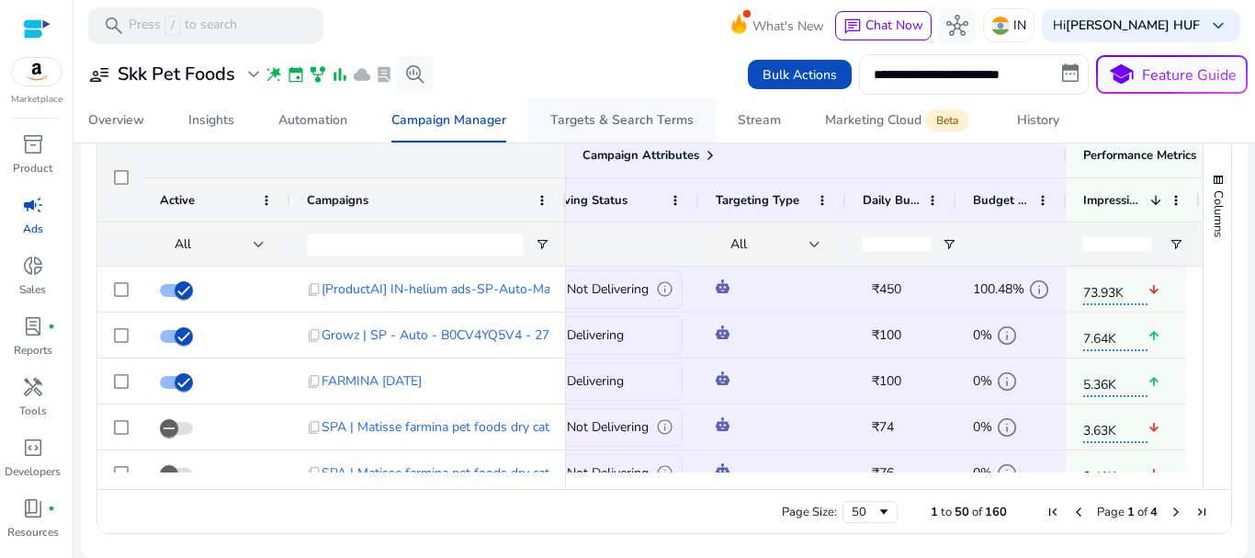
click at [590, 119] on div "Targets & Search Terms" at bounding box center [621, 120] width 143 height 13
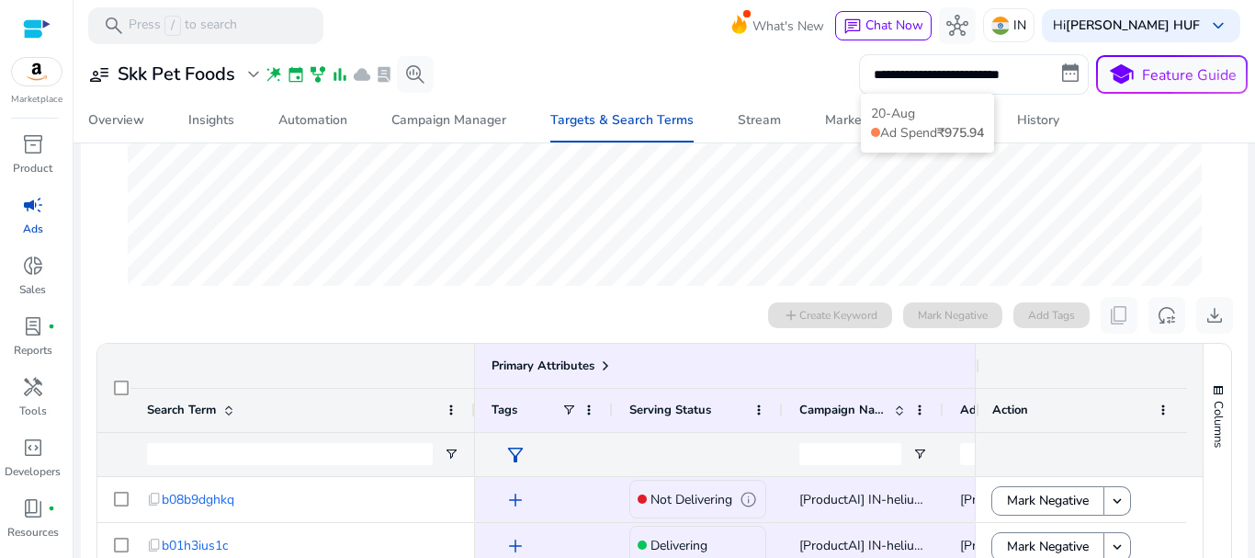
scroll to position [584, 0]
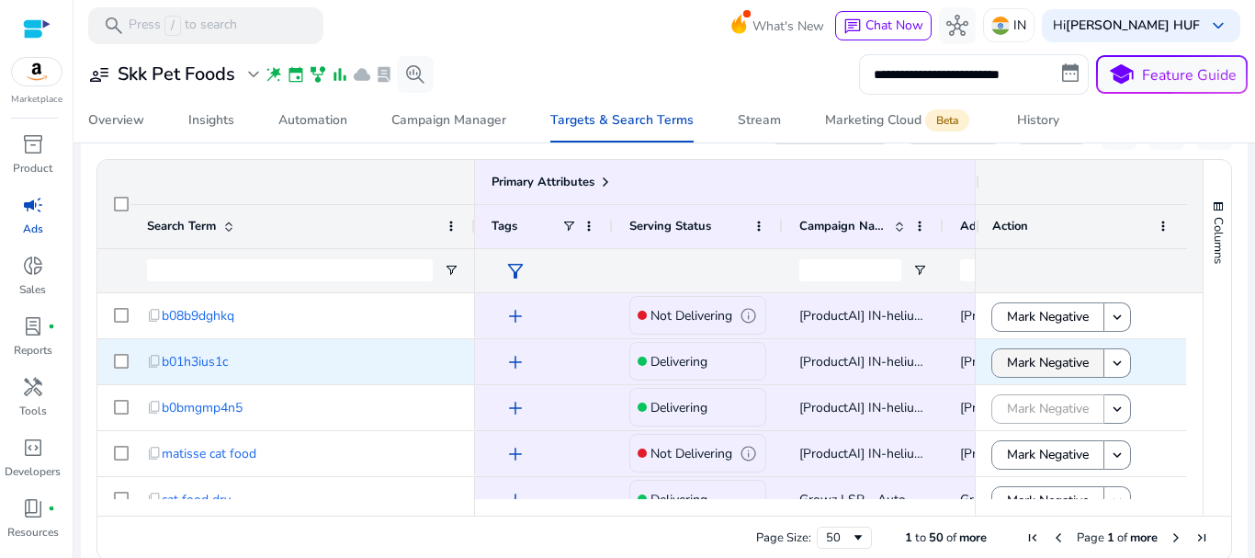
click at [1023, 361] on span "Mark Negative" at bounding box center [1048, 363] width 82 height 38
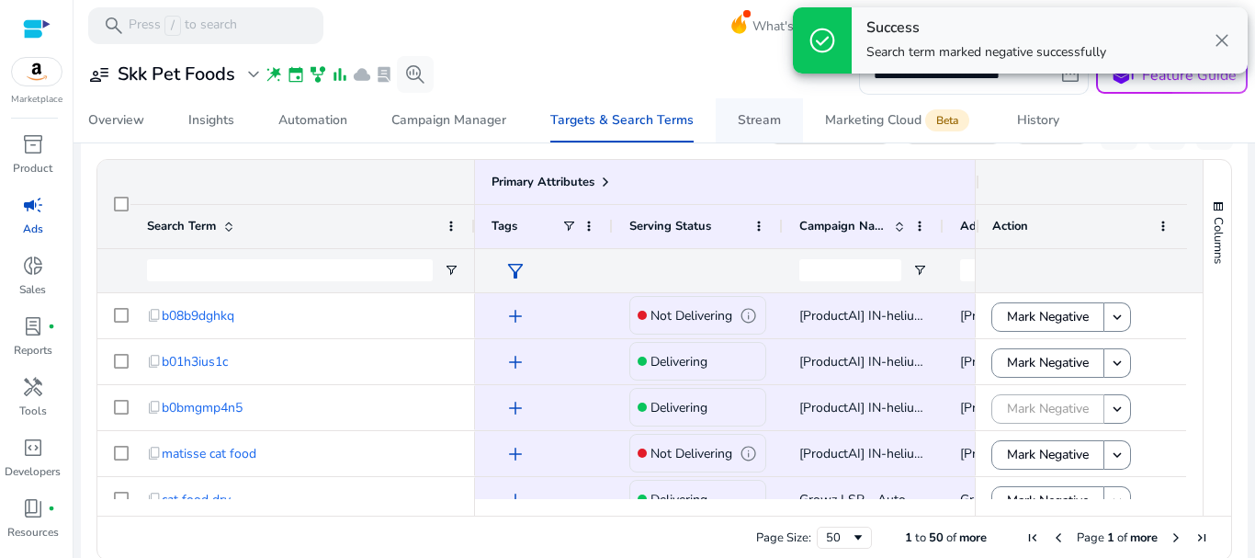
scroll to position [368, 0]
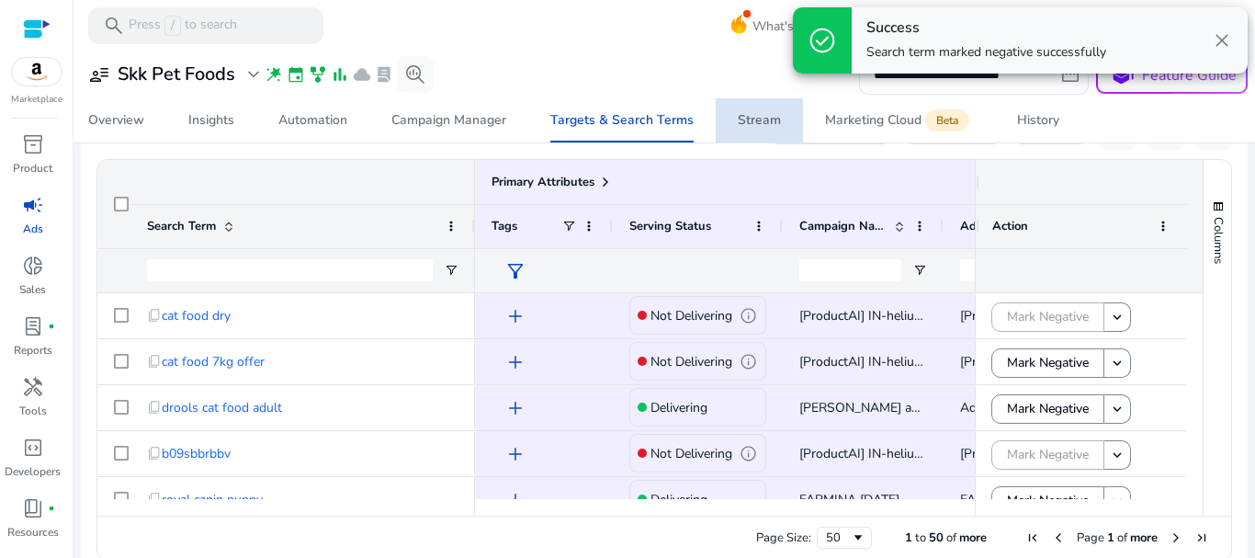
click at [761, 121] on div "Stream" at bounding box center [759, 120] width 43 height 13
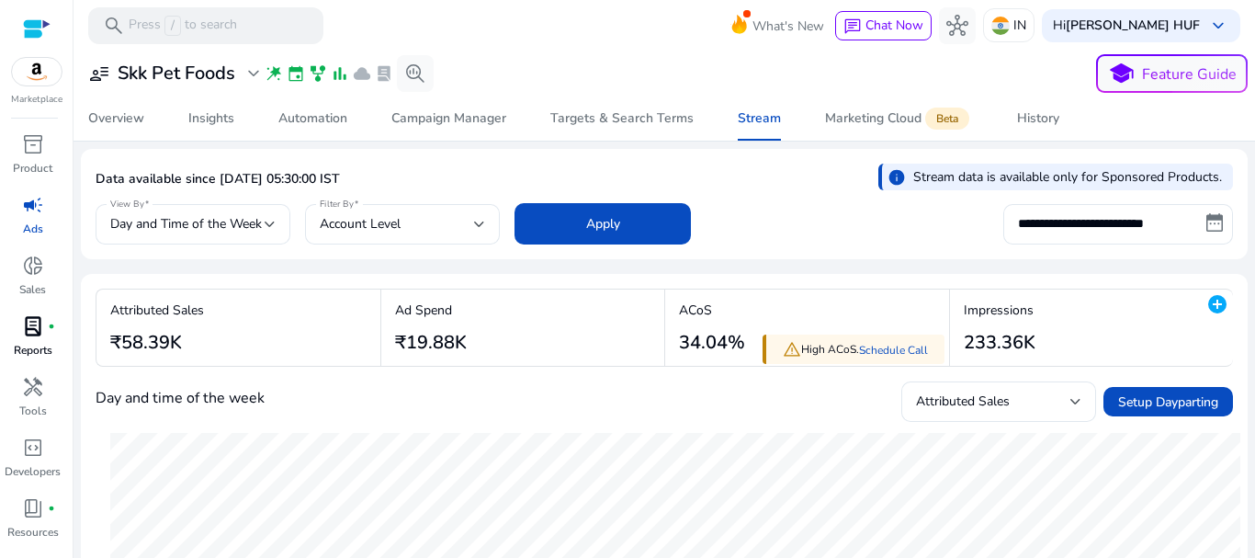
click at [24, 319] on span "lab_profile" at bounding box center [33, 326] width 22 height 22
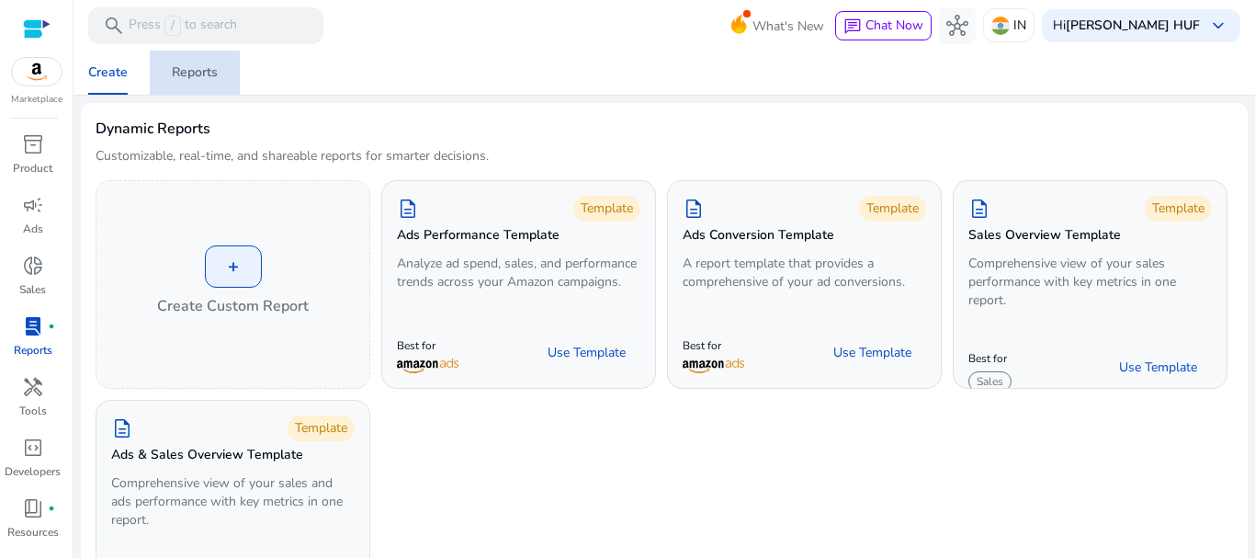
click at [201, 72] on div "Reports" at bounding box center [195, 72] width 46 height 13
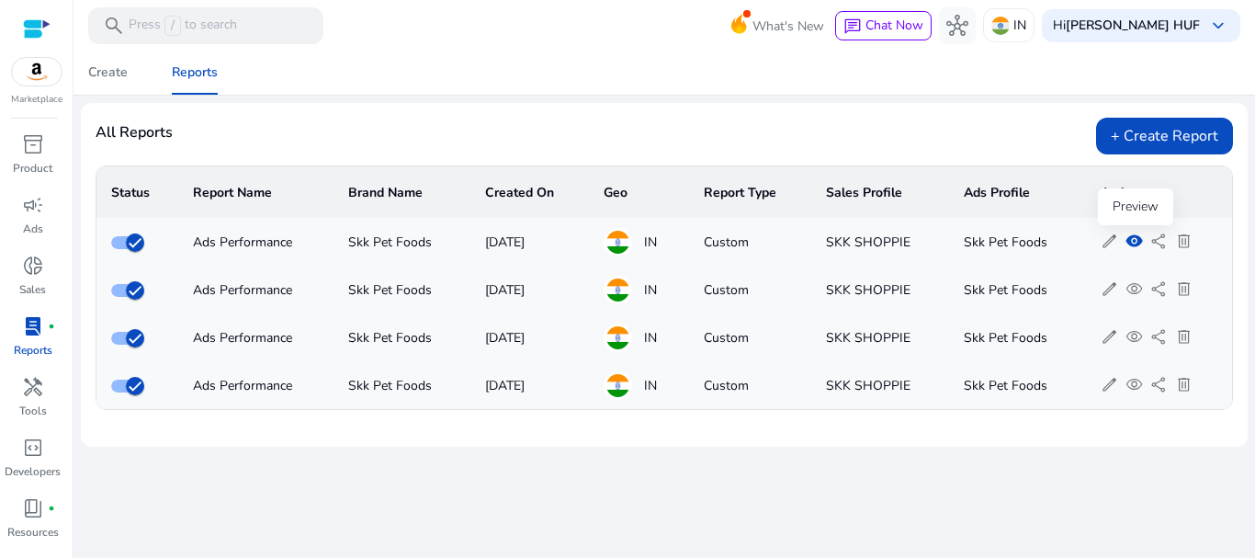
click at [1139, 243] on span "visibility" at bounding box center [1134, 240] width 17 height 17
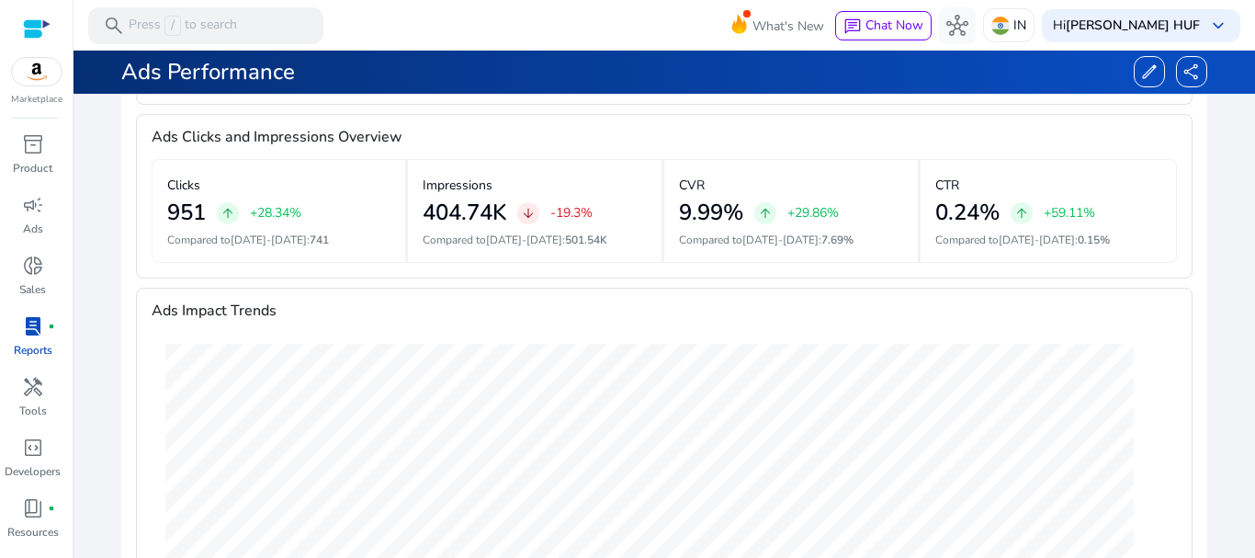
scroll to position [636, 0]
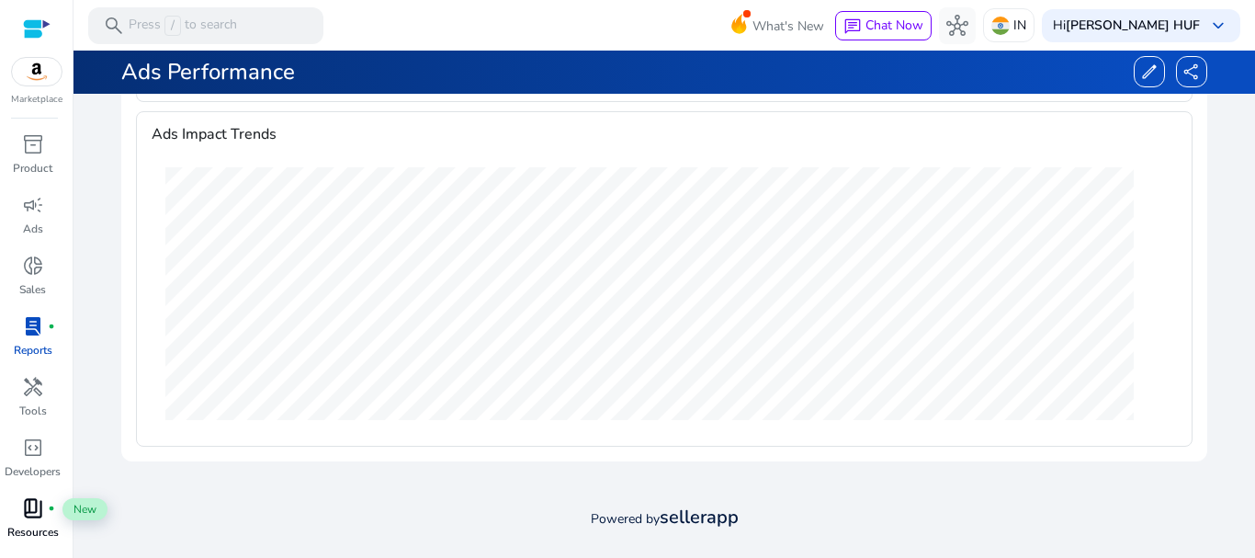
click at [28, 500] on span "book_4" at bounding box center [33, 508] width 22 height 22
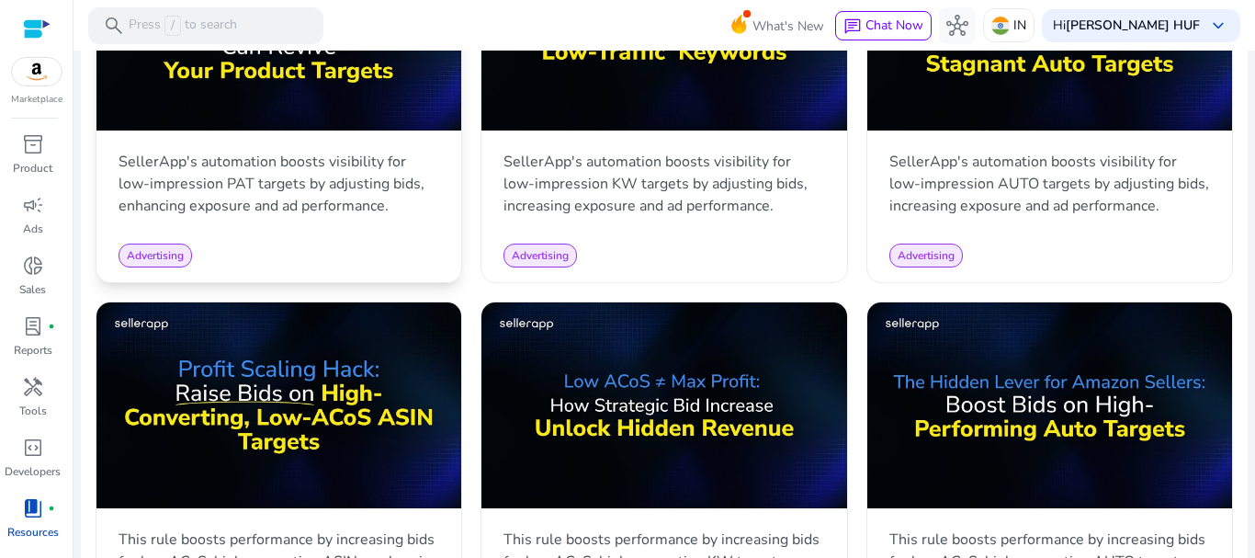
scroll to position [735, 0]
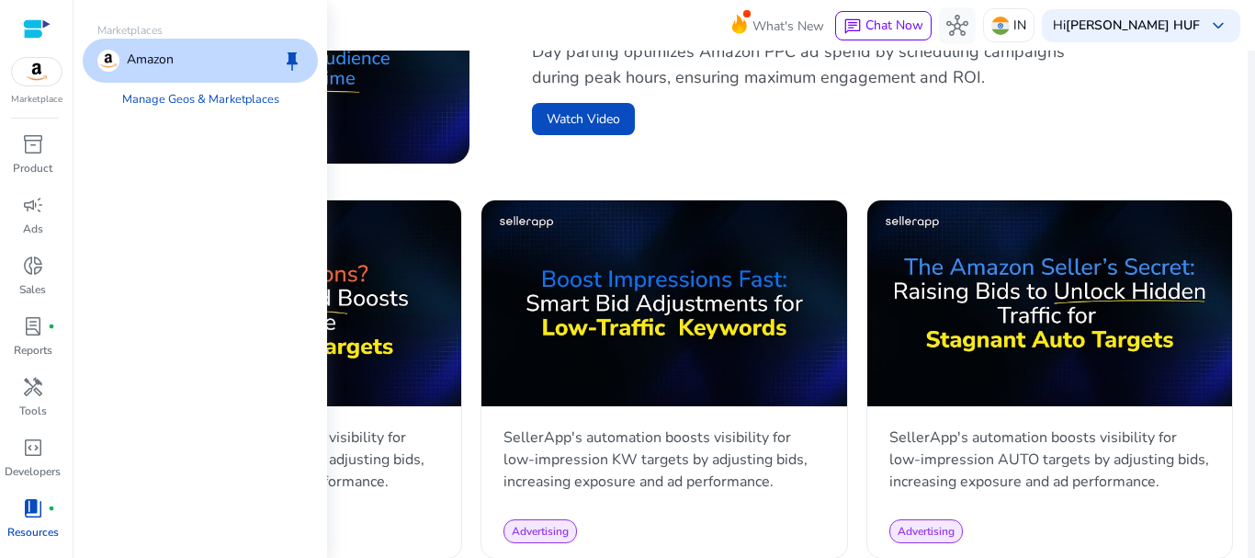
click at [35, 67] on img at bounding box center [37, 72] width 50 height 28
click at [164, 51] on p "Amazon" at bounding box center [150, 61] width 47 height 22
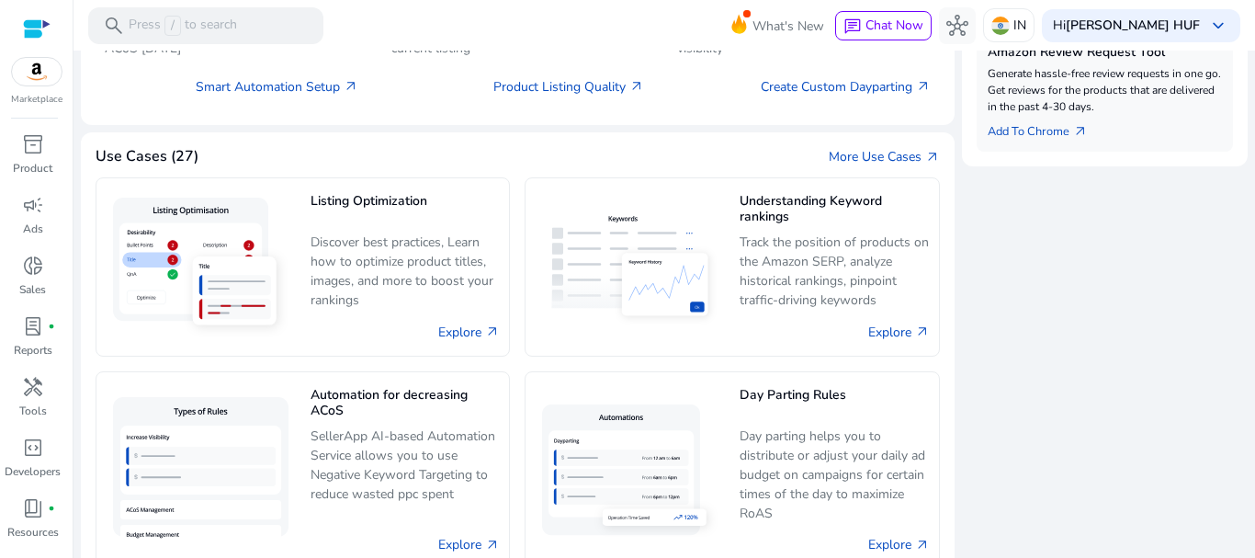
scroll to position [1011, 0]
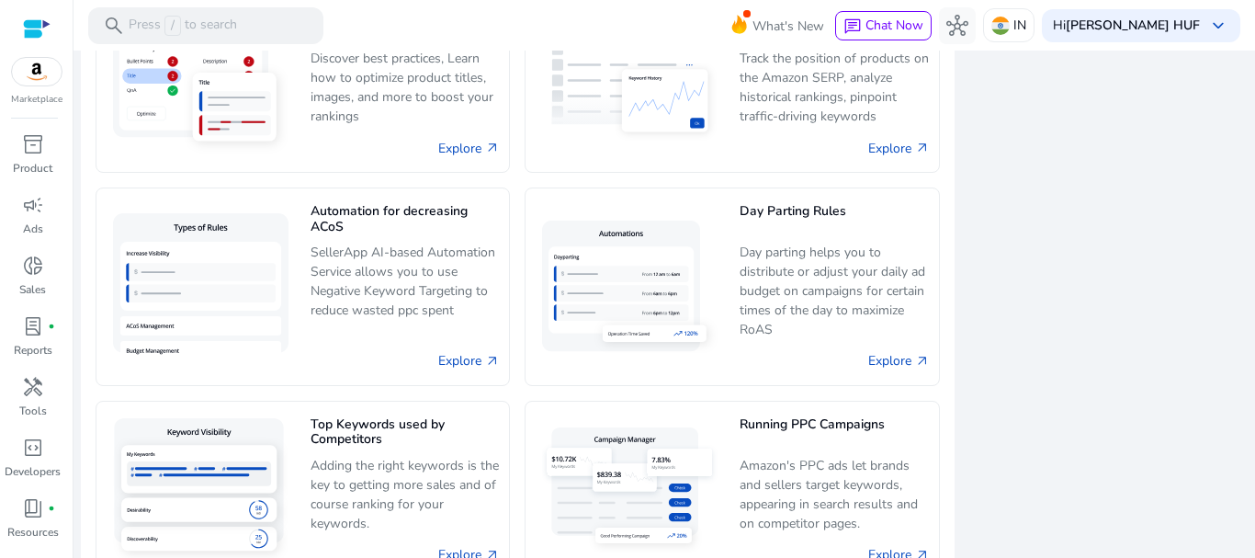
click at [31, 20] on div at bounding box center [37, 28] width 28 height 21
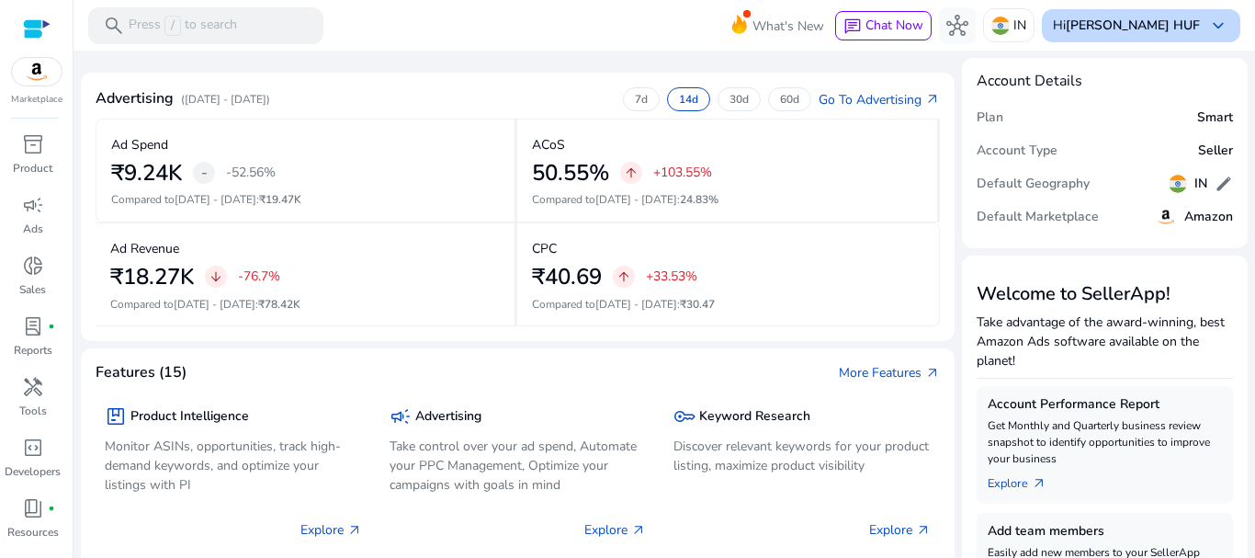
click at [1112, 24] on b "[PERSON_NAME] HUF" at bounding box center [1133, 25] width 134 height 17
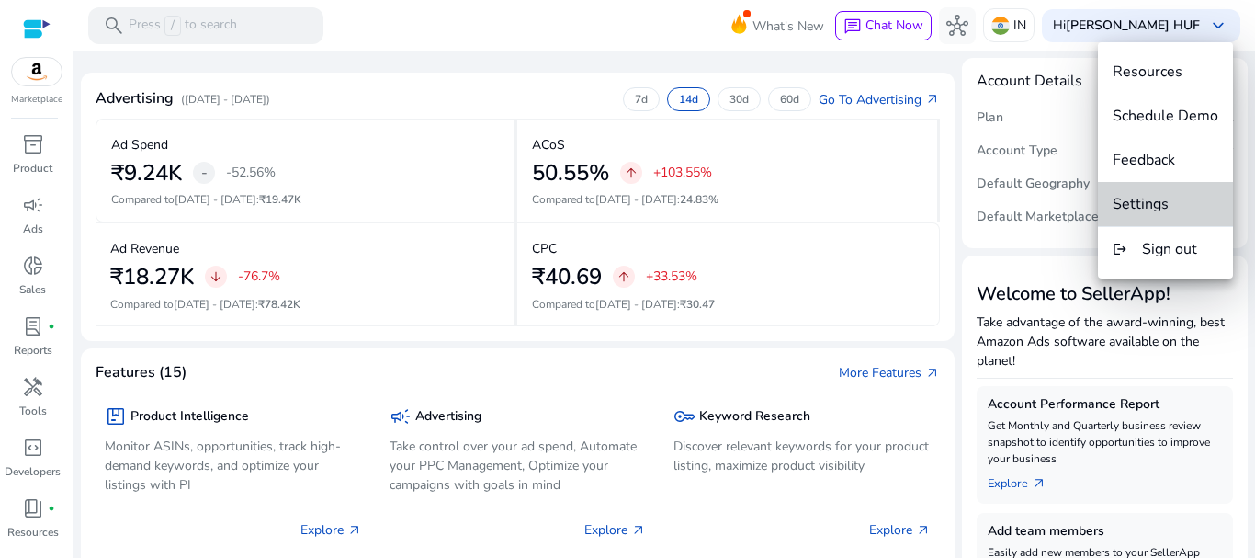
click at [1136, 199] on span "Settings" at bounding box center [1141, 204] width 56 height 20
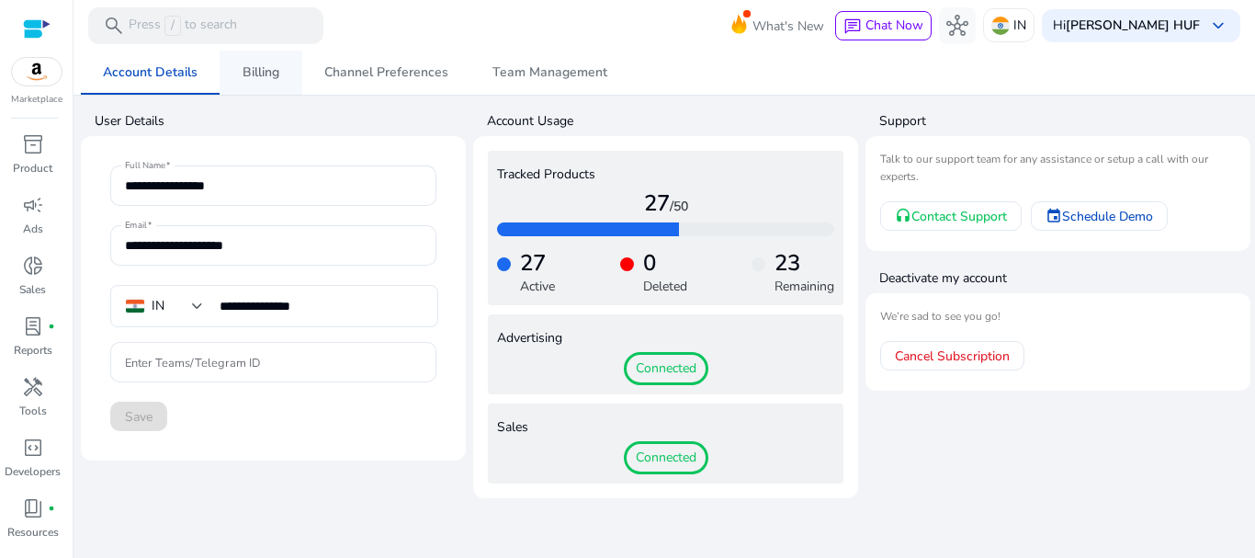
click at [262, 72] on span "Billing" at bounding box center [261, 72] width 37 height 13
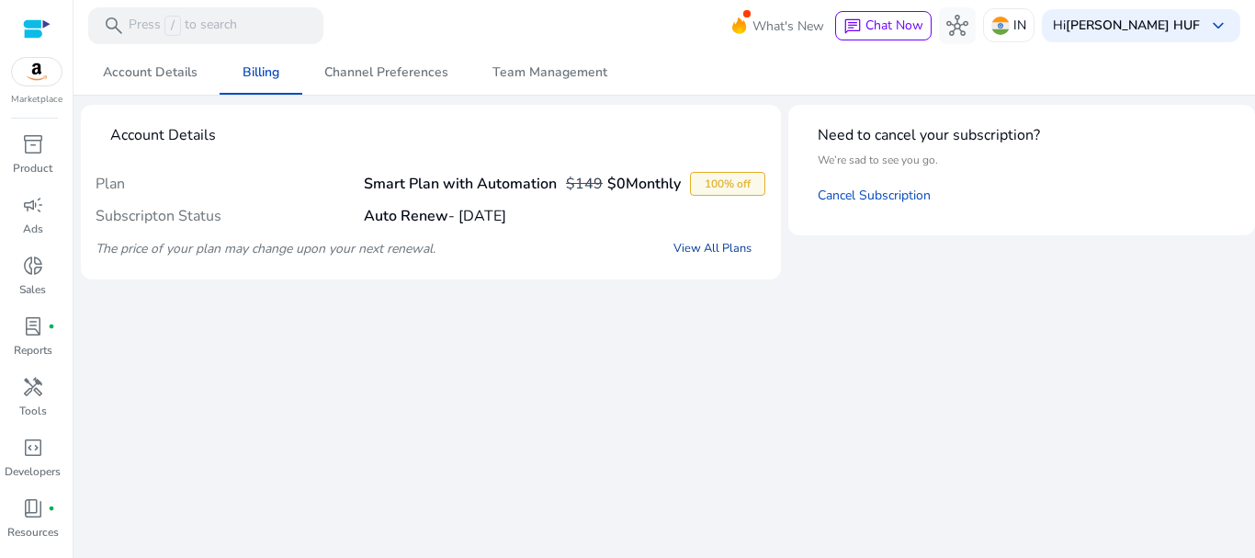
click at [718, 261] on link "View All Plans" at bounding box center [713, 248] width 108 height 33
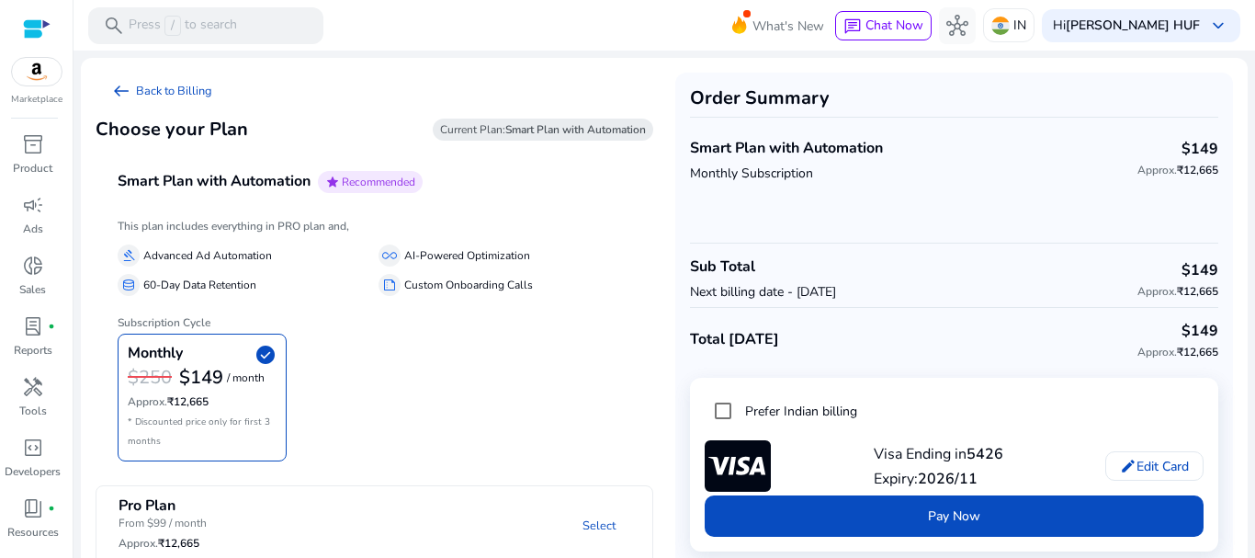
scroll to position [23, 0]
